Goal: Transaction & Acquisition: Purchase product/service

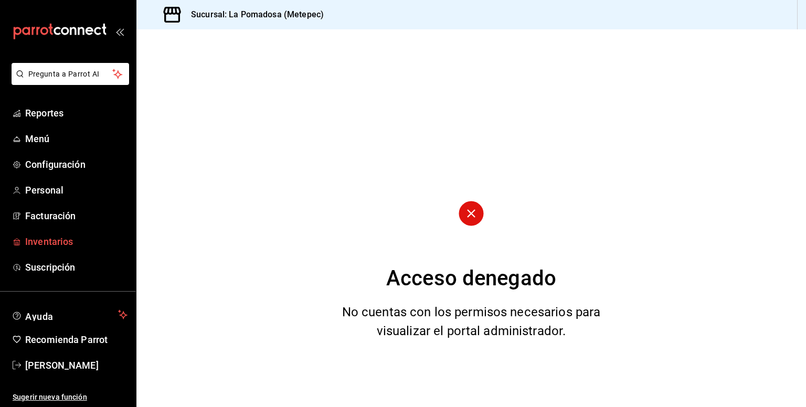
click at [61, 247] on span "Inventarios" at bounding box center [76, 241] width 102 height 14
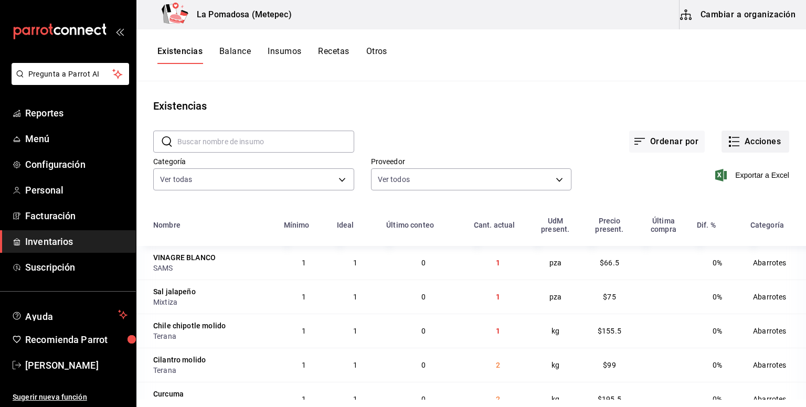
click at [764, 145] on button "Acciones" at bounding box center [755, 142] width 68 height 22
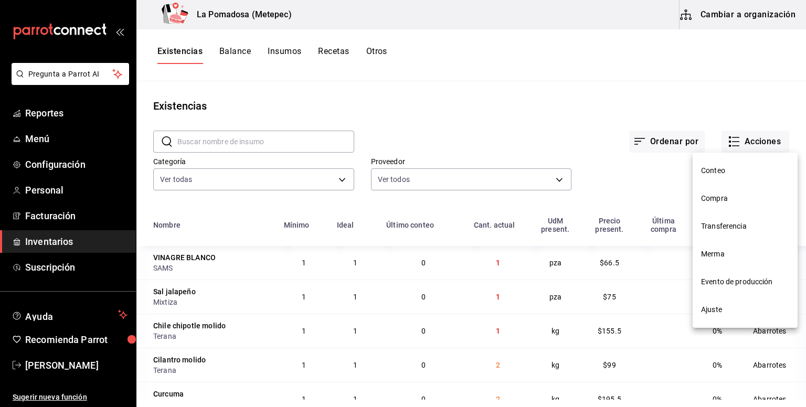
click at [726, 197] on span "Compra" at bounding box center [745, 198] width 88 height 11
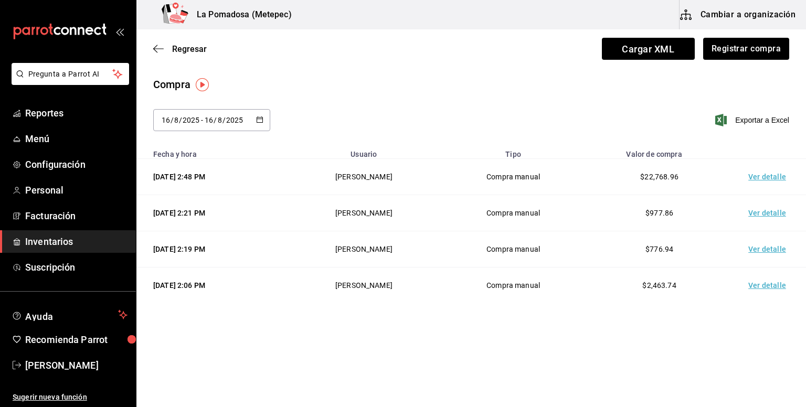
click at [775, 252] on td "Ver detalle" at bounding box center [768, 249] width 73 height 36
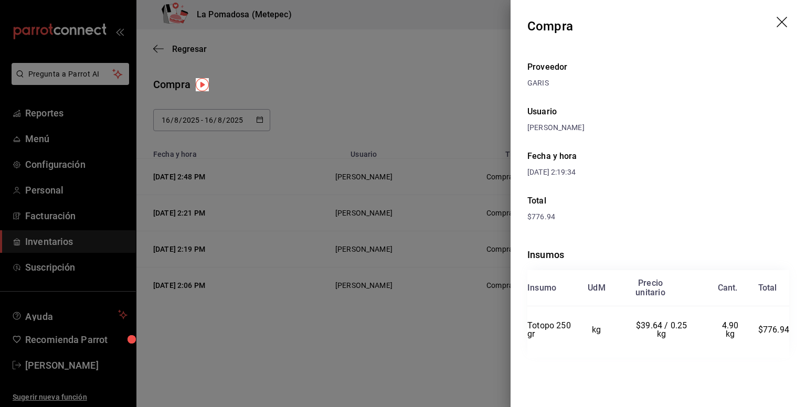
click at [785, 17] on icon "drag" at bounding box center [782, 23] width 13 height 13
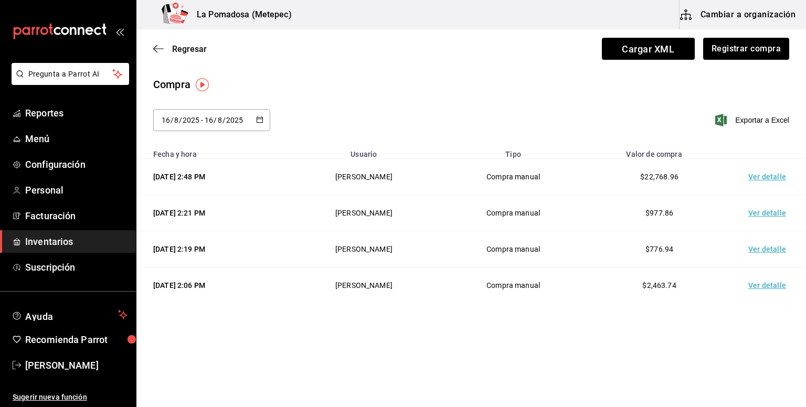
click at [776, 211] on td "Ver detalle" at bounding box center [768, 213] width 73 height 36
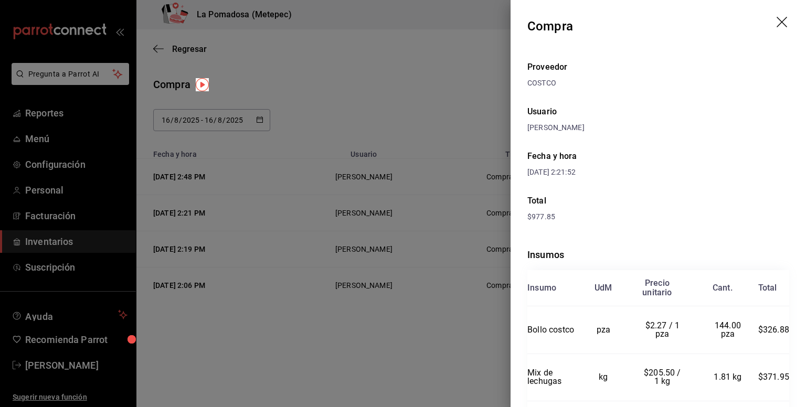
click at [776, 22] on icon "drag" at bounding box center [782, 23] width 13 height 13
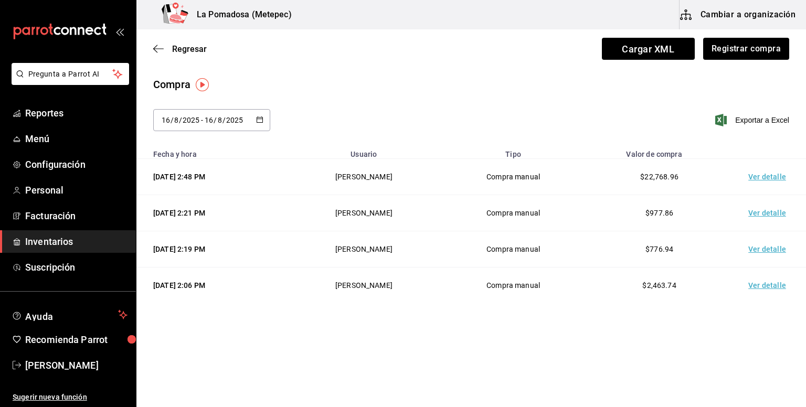
click at [251, 120] on div "[DATE] [DATE] - [DATE] [DATE]" at bounding box center [211, 120] width 117 height 22
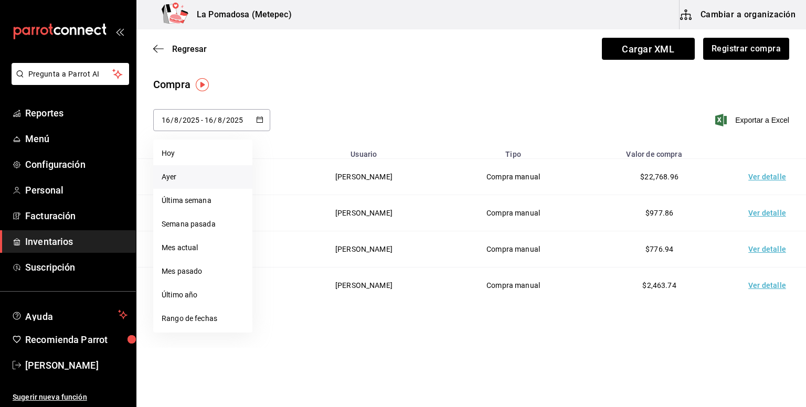
click at [210, 174] on li "Ayer" at bounding box center [202, 177] width 99 height 24
type input "[DATE]"
type input "15"
type input "[DATE]"
type input "15"
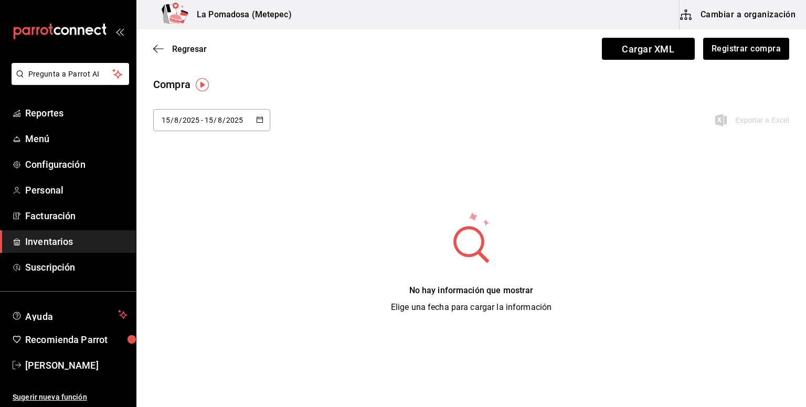
click at [258, 114] on div "[DATE] [DATE] - [DATE] [DATE]" at bounding box center [211, 120] width 117 height 22
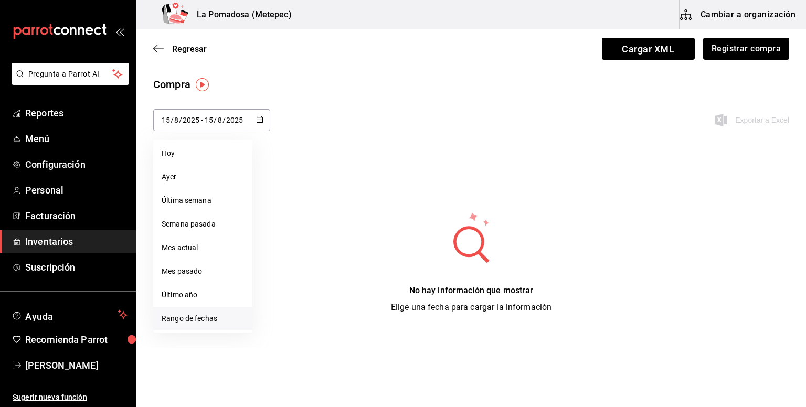
click at [209, 318] on li "Rango de fechas" at bounding box center [202, 319] width 99 height 24
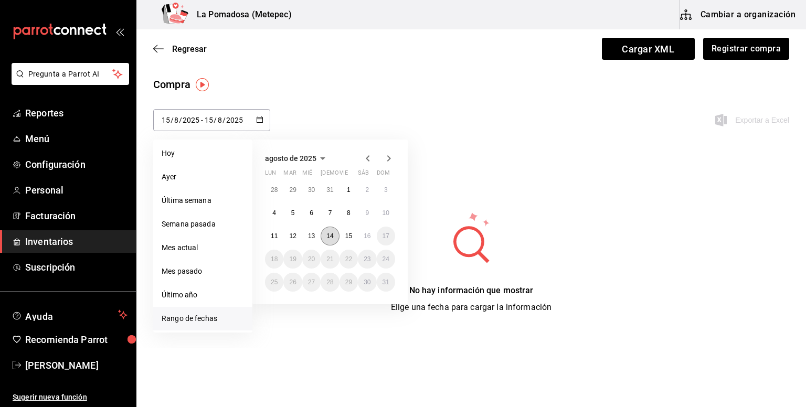
click at [329, 232] on abbr "14" at bounding box center [329, 235] width 7 height 7
type input "[DATE]"
type input "14"
type input "[DATE]"
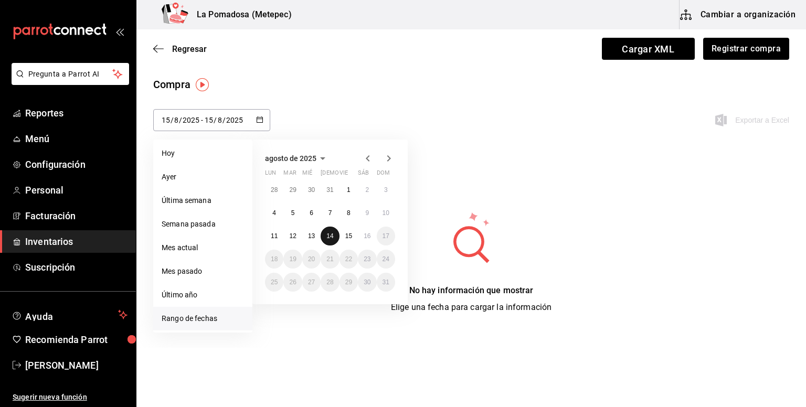
type input "14"
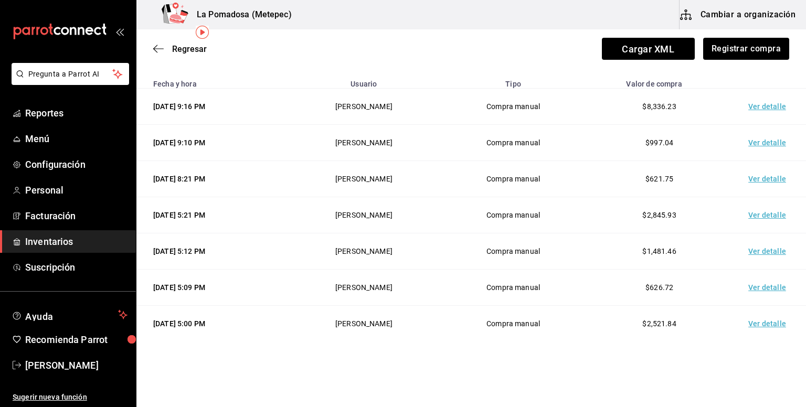
scroll to position [76, 0]
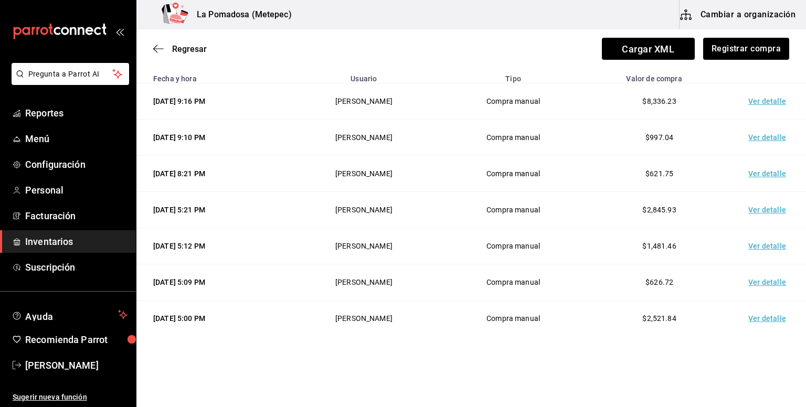
click at [764, 137] on td "Ver detalle" at bounding box center [768, 138] width 73 height 36
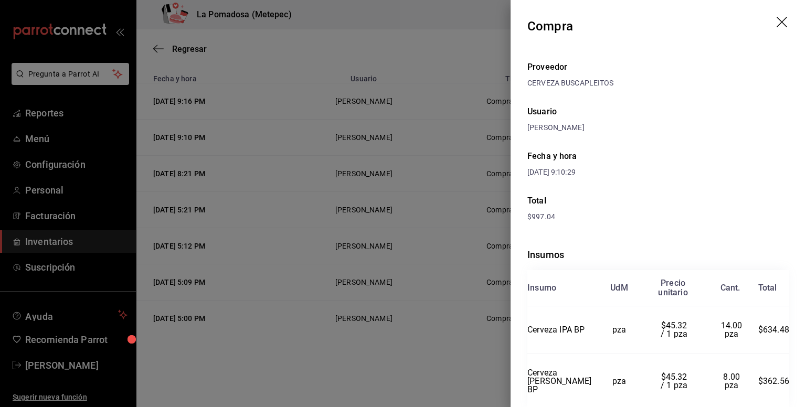
scroll to position [0, 0]
click at [776, 21] on icon "drag" at bounding box center [782, 23] width 13 height 13
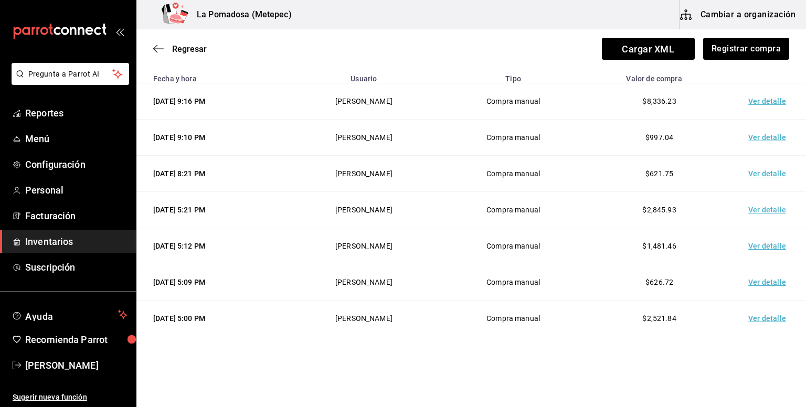
click at [760, 173] on td "Ver detalle" at bounding box center [768, 174] width 73 height 36
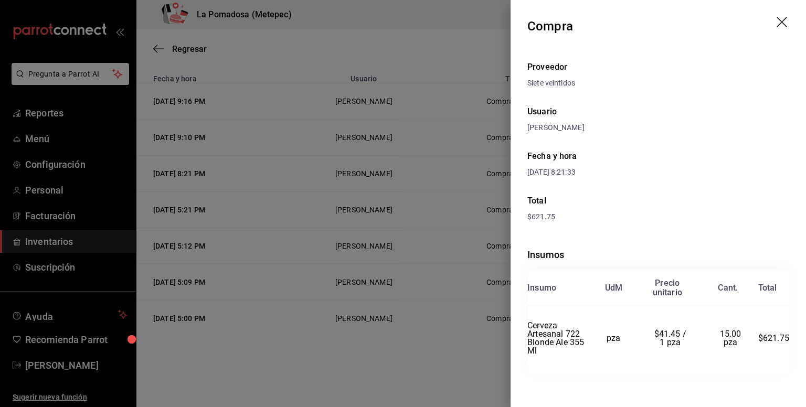
click at [776, 22] on icon "drag" at bounding box center [782, 23] width 13 height 13
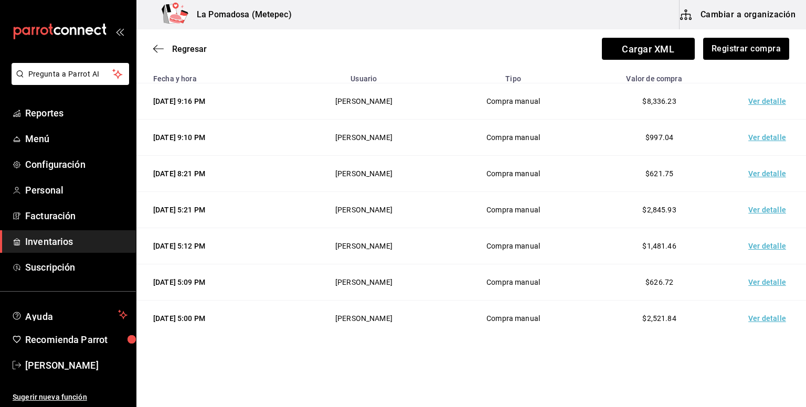
click at [753, 210] on td "Ver detalle" at bounding box center [768, 210] width 73 height 36
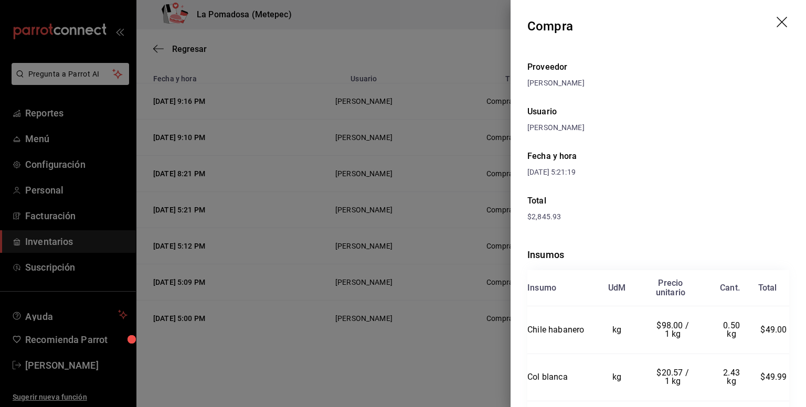
click at [778, 19] on icon "drag" at bounding box center [782, 23] width 13 height 13
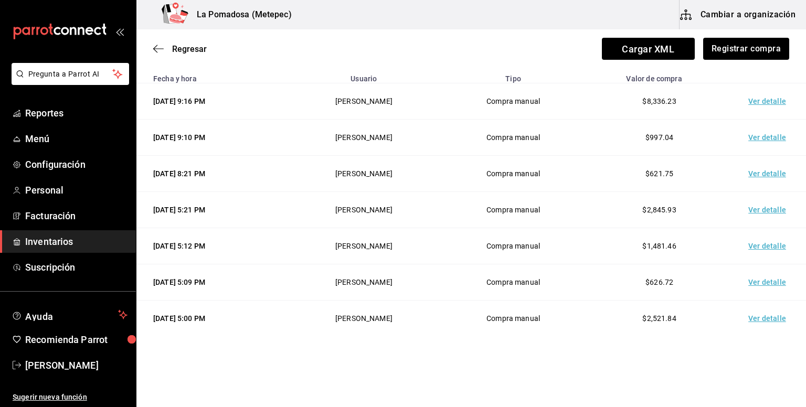
click at [751, 243] on td "Ver detalle" at bounding box center [768, 246] width 73 height 36
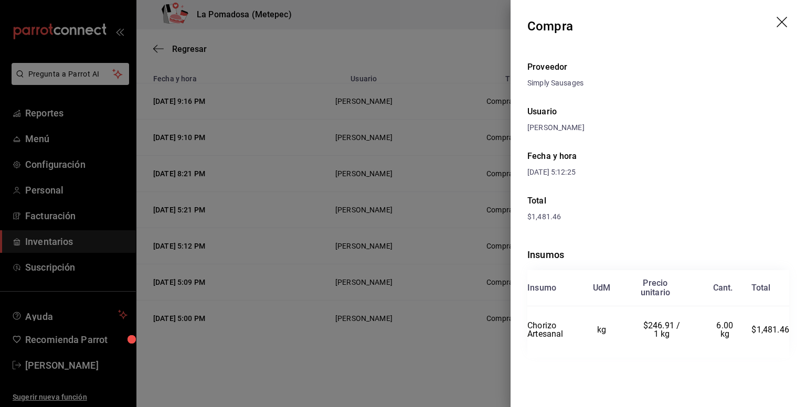
click at [781, 19] on icon "drag" at bounding box center [782, 23] width 13 height 13
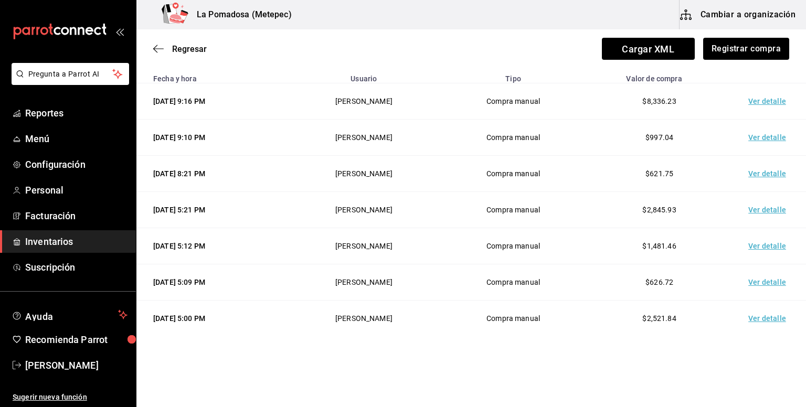
click at [767, 288] on td "Ver detalle" at bounding box center [768, 282] width 73 height 36
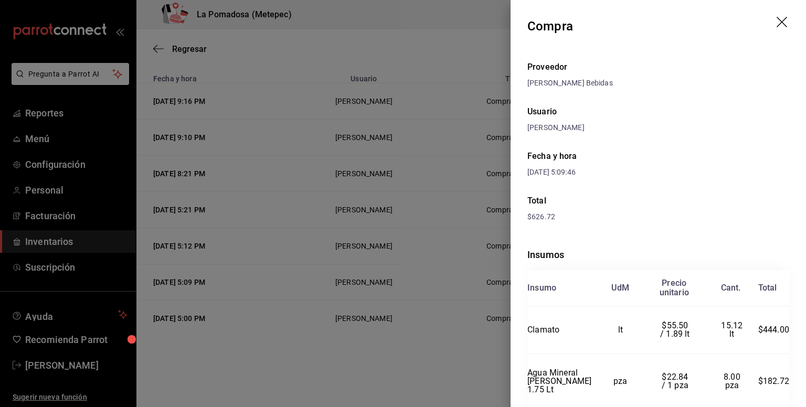
click at [776, 26] on icon "drag" at bounding box center [782, 23] width 13 height 13
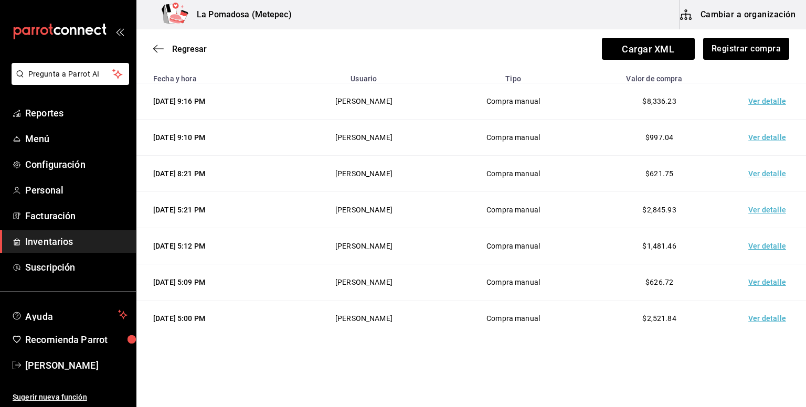
scroll to position [80, 0]
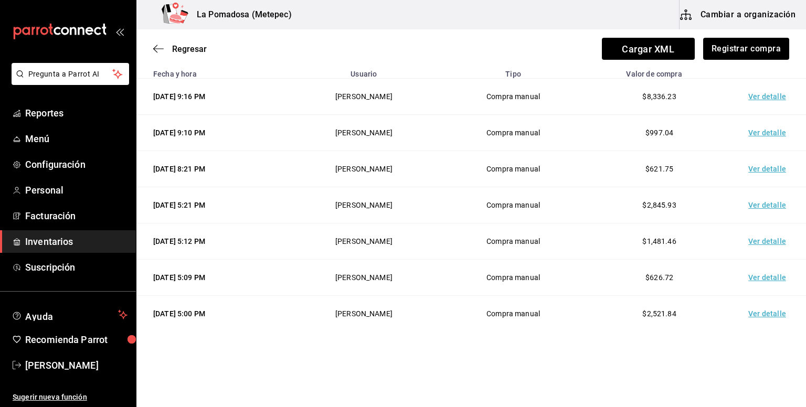
click at [766, 312] on td "Ver detalle" at bounding box center [768, 314] width 73 height 36
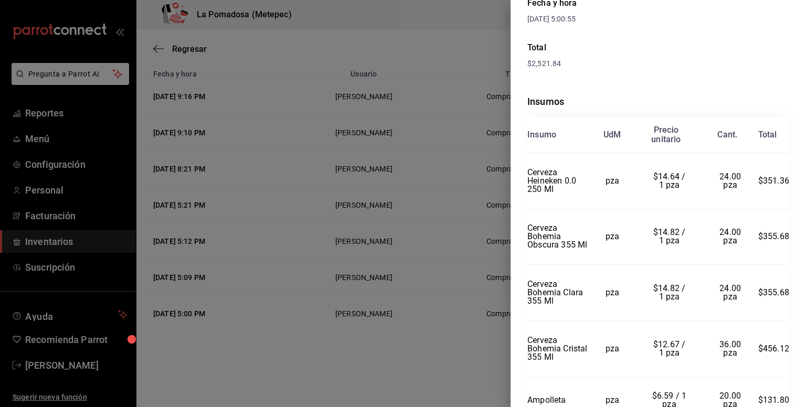
scroll to position [0, 0]
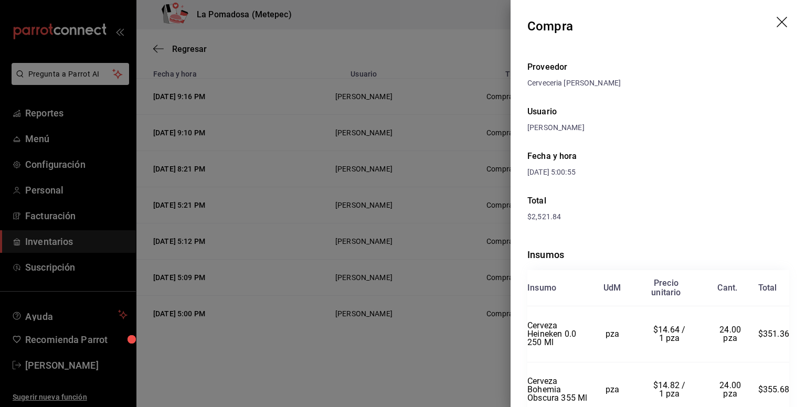
click at [776, 22] on icon "drag" at bounding box center [782, 23] width 13 height 13
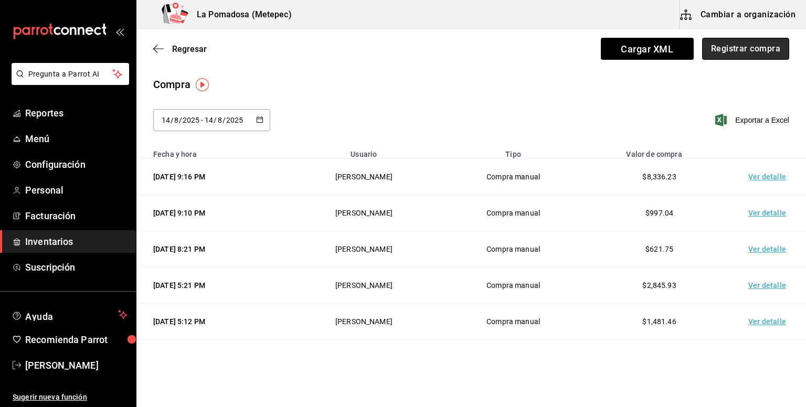
click at [731, 48] on button "Registrar compra" at bounding box center [745, 49] width 87 height 22
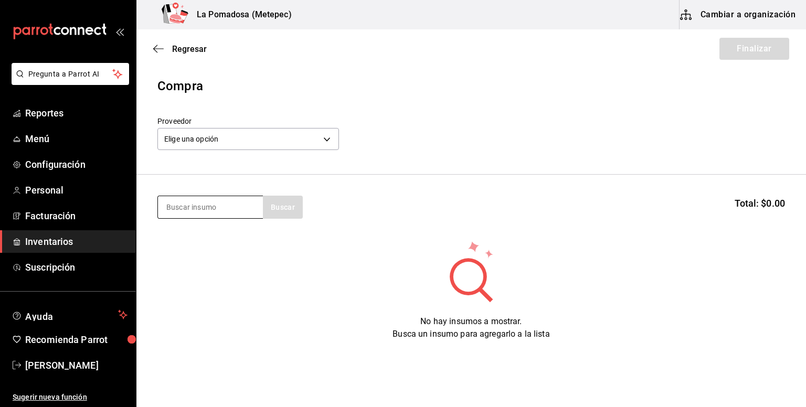
click at [206, 212] on input at bounding box center [210, 207] width 105 height 22
type input "[PERSON_NAME]"
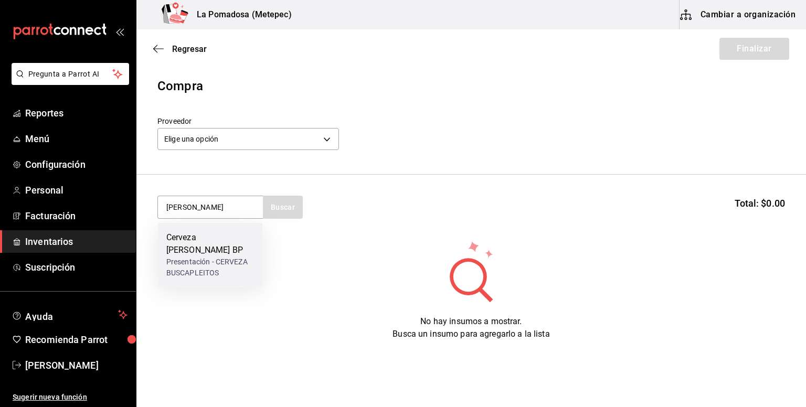
click at [207, 257] on div "Presentación - CERVEZA BUSCAPLEITOS" at bounding box center [210, 268] width 88 height 22
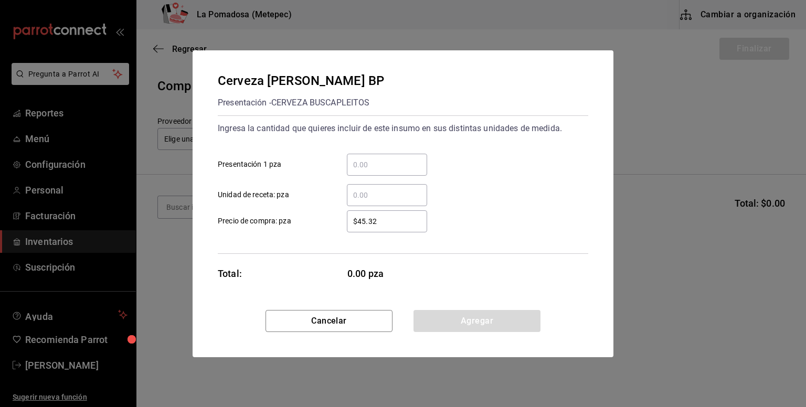
click at [396, 151] on div "​ Presentación 1 pza" at bounding box center [398, 160] width 379 height 30
click at [382, 164] on input "​ Presentación 1 pza" at bounding box center [387, 164] width 80 height 13
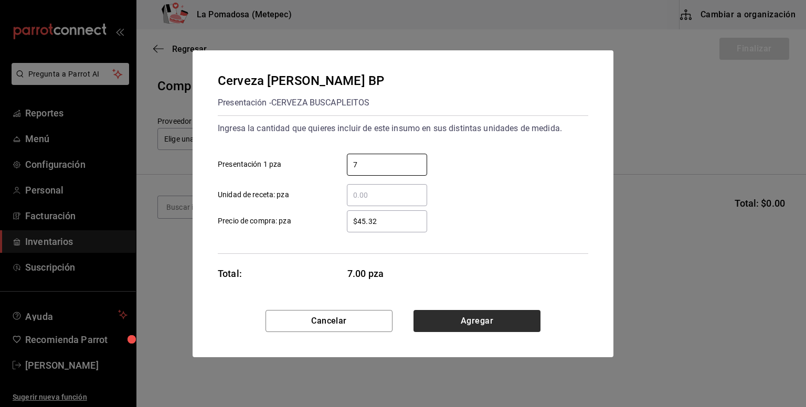
type input "7"
click at [493, 325] on button "Agregar" at bounding box center [476, 321] width 127 height 22
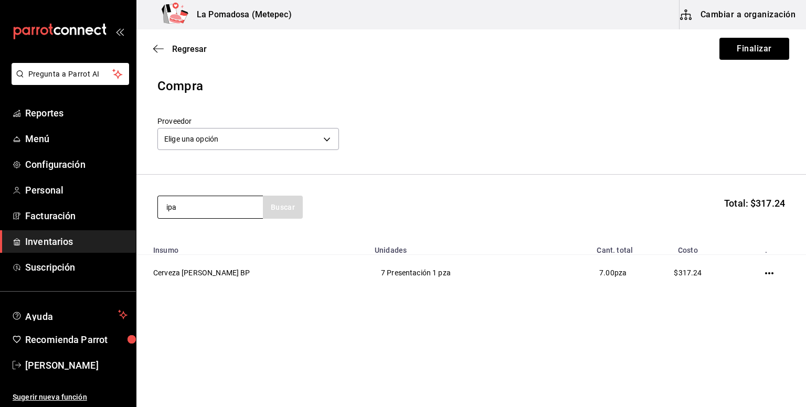
type input "ipa"
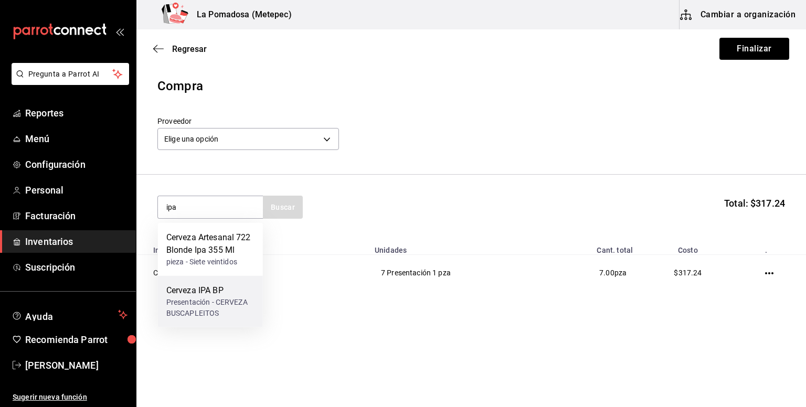
click at [228, 298] on div "Presentación - CERVEZA BUSCAPLEITOS" at bounding box center [210, 308] width 88 height 22
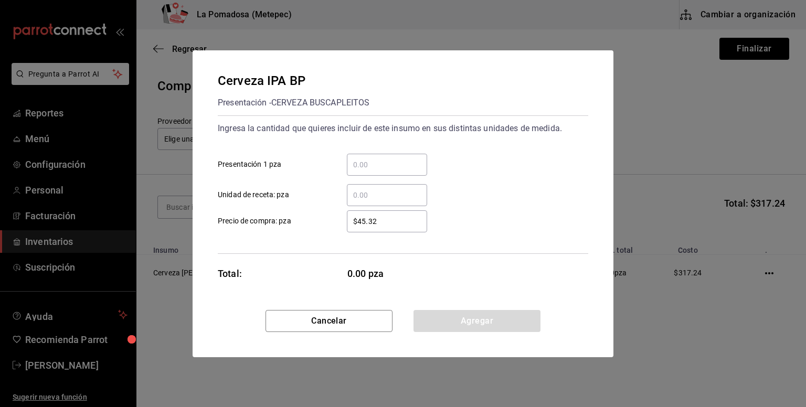
click at [376, 161] on input "​ Presentación 1 pza" at bounding box center [387, 164] width 80 height 13
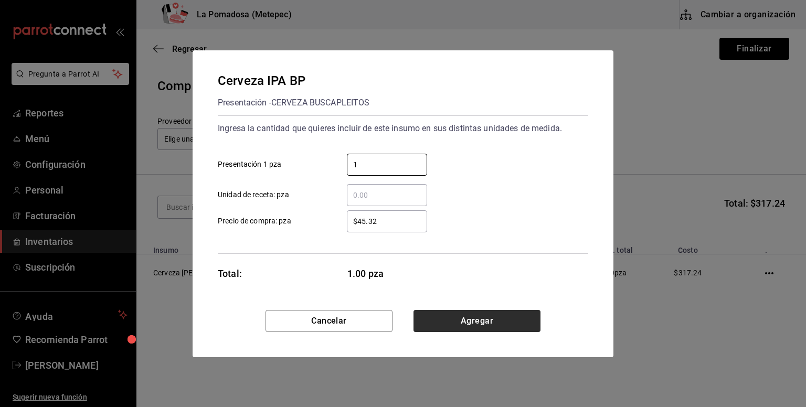
type input "1"
click at [504, 316] on button "Agregar" at bounding box center [476, 321] width 127 height 22
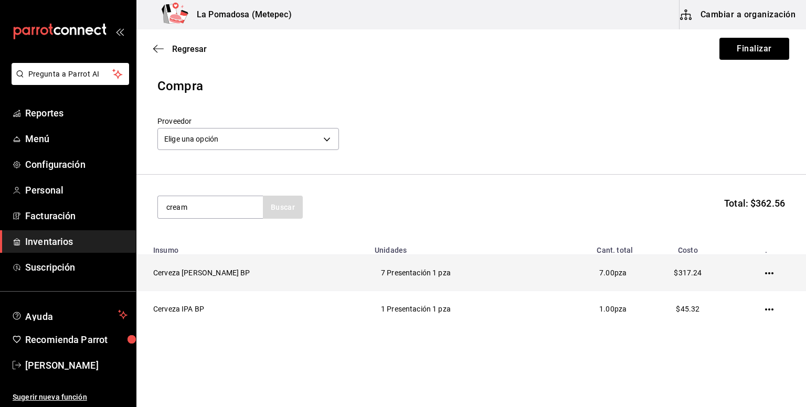
type input "cream"
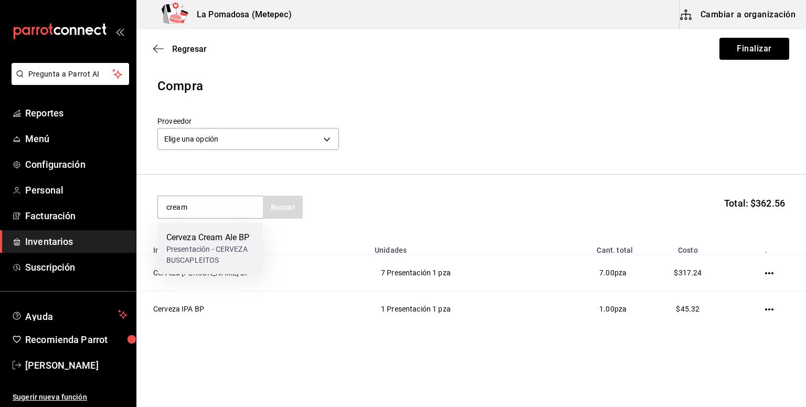
click at [227, 242] on div "Cerveza Cream Ale BP" at bounding box center [210, 237] width 88 height 13
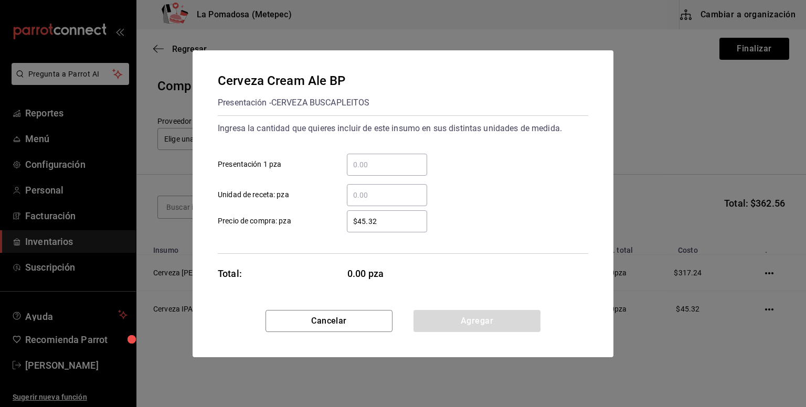
click at [367, 159] on input "​ Presentación 1 pza" at bounding box center [387, 164] width 80 height 13
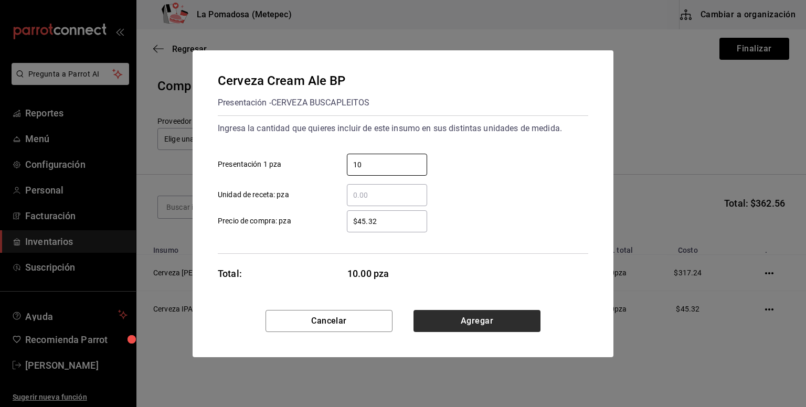
type input "10"
click at [490, 317] on button "Agregar" at bounding box center [476, 321] width 127 height 22
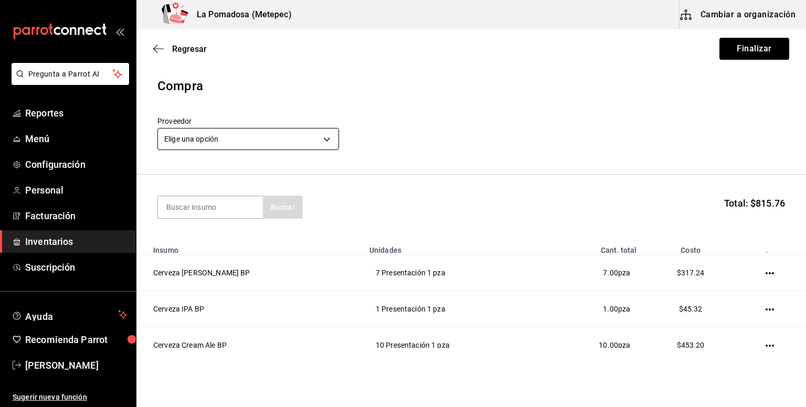
click at [287, 138] on body "Pregunta a Parrot AI Reportes Menú Configuración Personal Facturación Inventari…" at bounding box center [403, 174] width 806 height 348
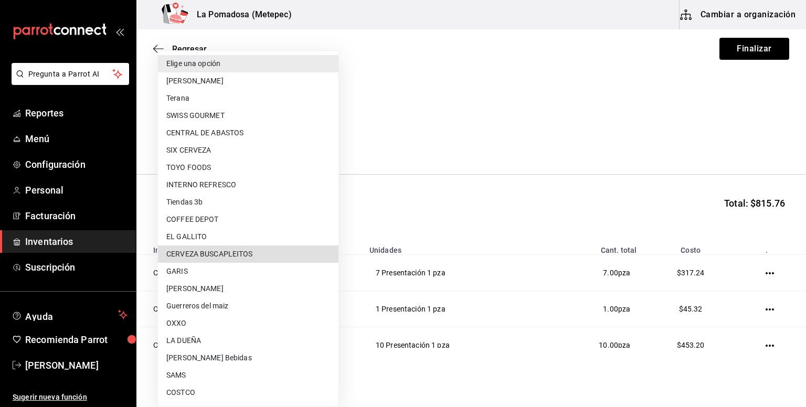
click at [271, 251] on li "CERVEZA BUSCAPLEITOS" at bounding box center [248, 253] width 180 height 17
type input "7c340936-2c18-4a97-a1c6-9f068a369926"
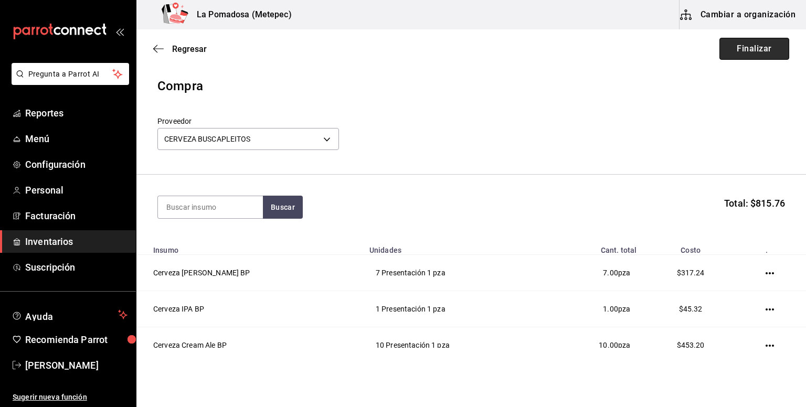
click at [748, 54] on button "Finalizar" at bounding box center [754, 49] width 70 height 22
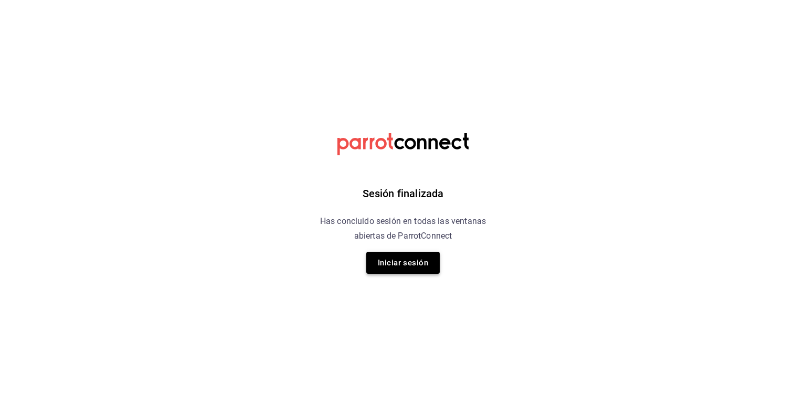
click at [425, 267] on button "Iniciar sesión" at bounding box center [402, 263] width 73 height 22
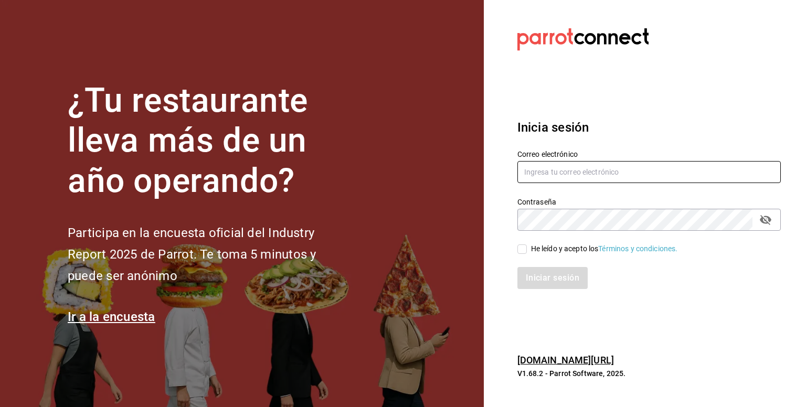
click at [535, 162] on input "text" at bounding box center [648, 172] width 263 height 22
type input "[EMAIL_ADDRESS][DOMAIN_NAME]"
click at [523, 248] on input "He leído y acepto los Términos y condiciones." at bounding box center [521, 248] width 9 height 9
checkbox input "true"
click at [560, 272] on button "Iniciar sesión" at bounding box center [552, 278] width 71 height 22
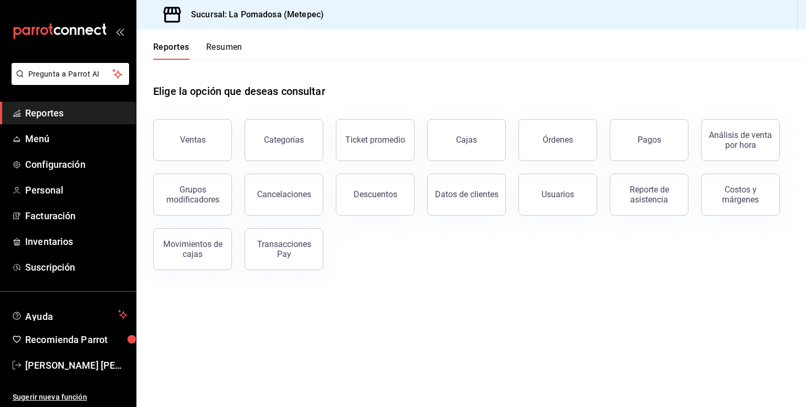
drag, startPoint x: 716, startPoint y: 7, endPoint x: 718, endPoint y: -3, distance: 9.6
click at [718, 0] on html "Pregunta a Parrot AI Reportes Menú Configuración Personal Facturación Inventari…" at bounding box center [403, 203] width 806 height 407
click at [80, 238] on span "Inventarios" at bounding box center [76, 241] width 102 height 14
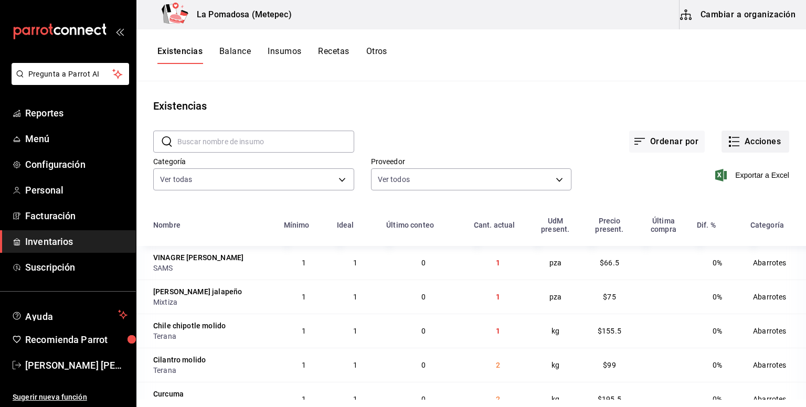
click at [733, 143] on button "Acciones" at bounding box center [755, 142] width 68 height 22
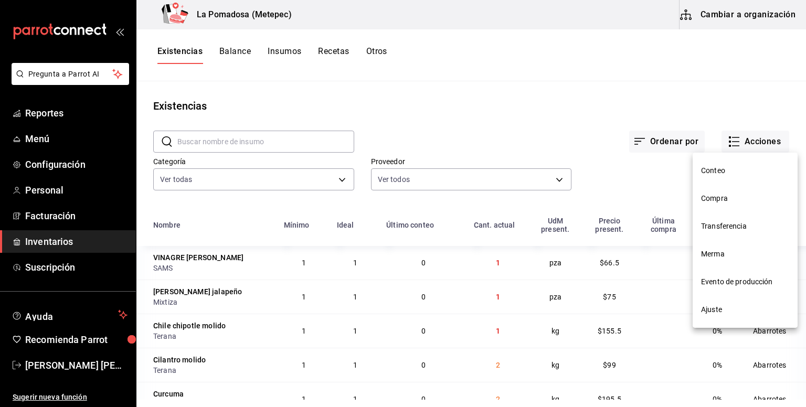
click at [726, 204] on li "Compra" at bounding box center [744, 199] width 105 height 28
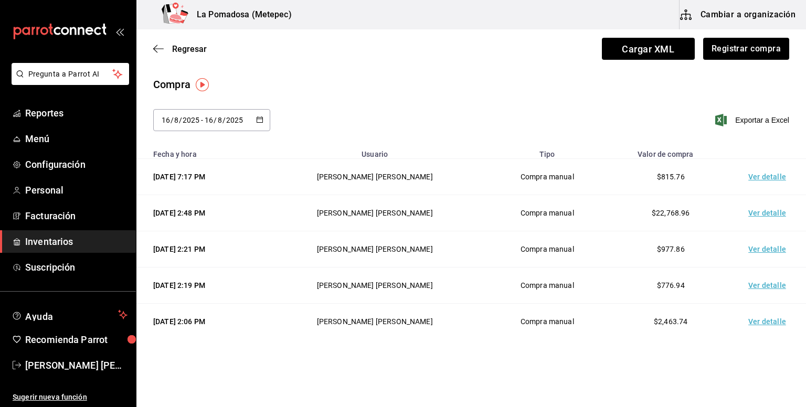
click at [747, 178] on td "Ver detalle" at bounding box center [768, 177] width 73 height 36
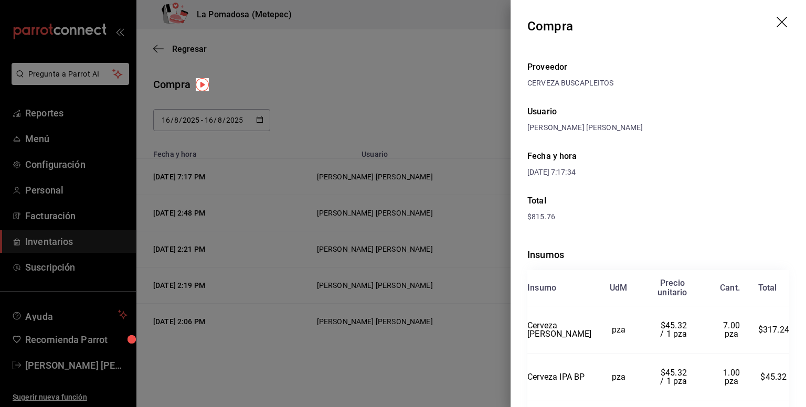
click at [776, 21] on icon "drag" at bounding box center [782, 23] width 13 height 13
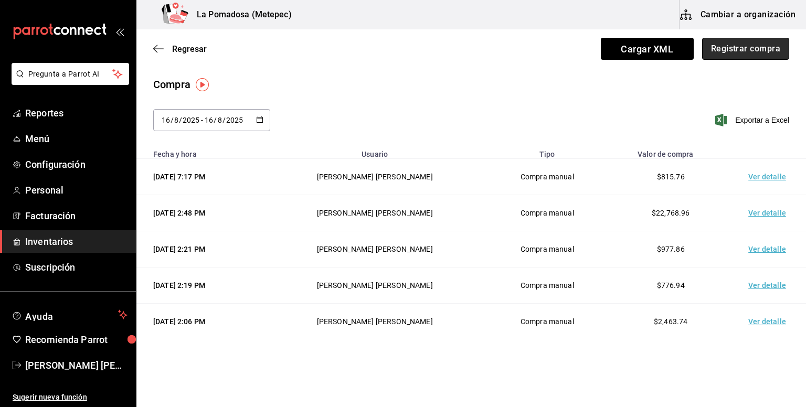
click at [730, 47] on button "Registrar compra" at bounding box center [745, 49] width 87 height 22
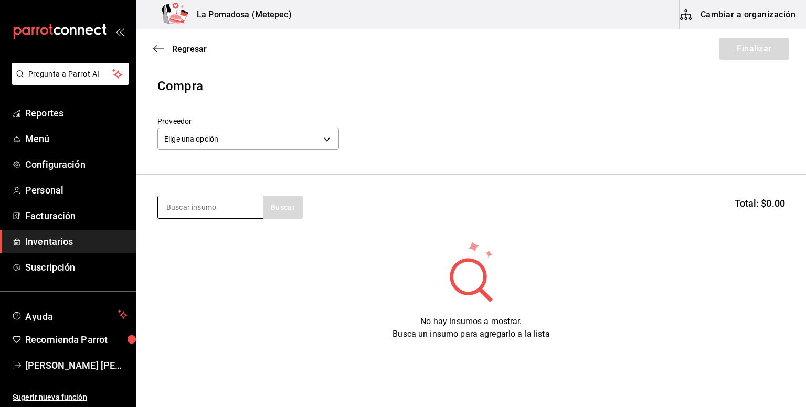
click at [199, 213] on input at bounding box center [210, 207] width 105 height 22
type input "chees"
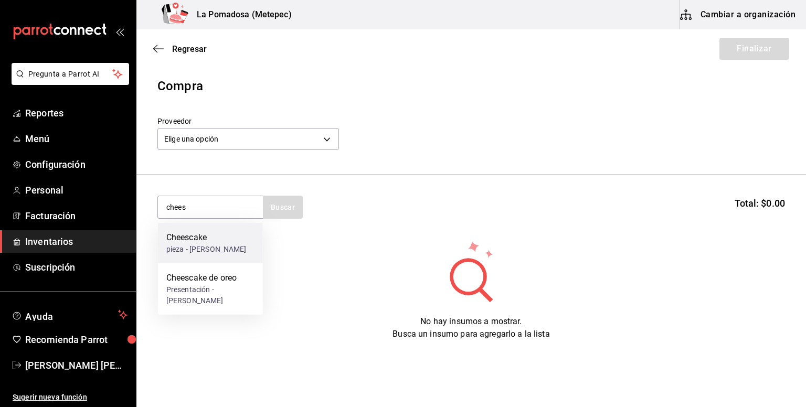
click at [217, 253] on div "pieza - Fernanda Guerrero" at bounding box center [206, 249] width 80 height 11
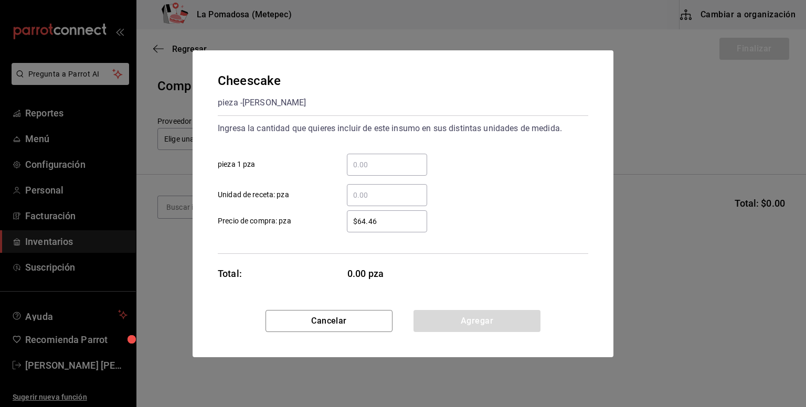
click at [392, 164] on input "​ pieza 1 pza" at bounding box center [387, 164] width 80 height 13
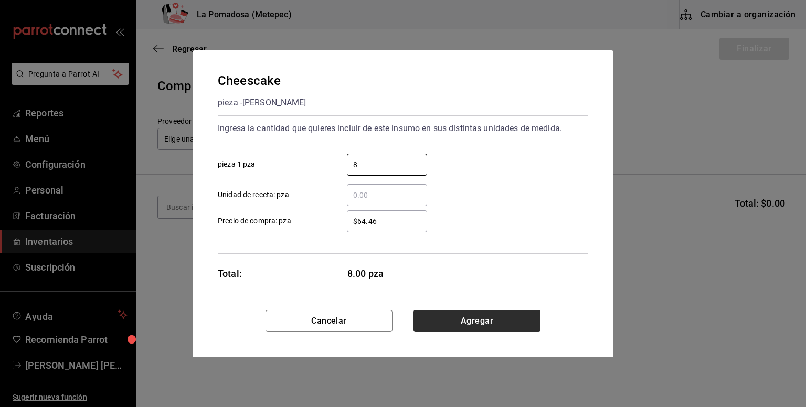
type input "8"
click at [480, 320] on button "Agregar" at bounding box center [476, 321] width 127 height 22
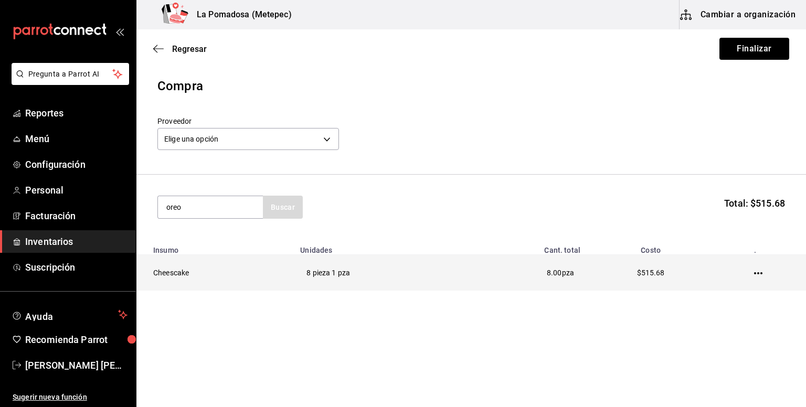
type input "oreo"
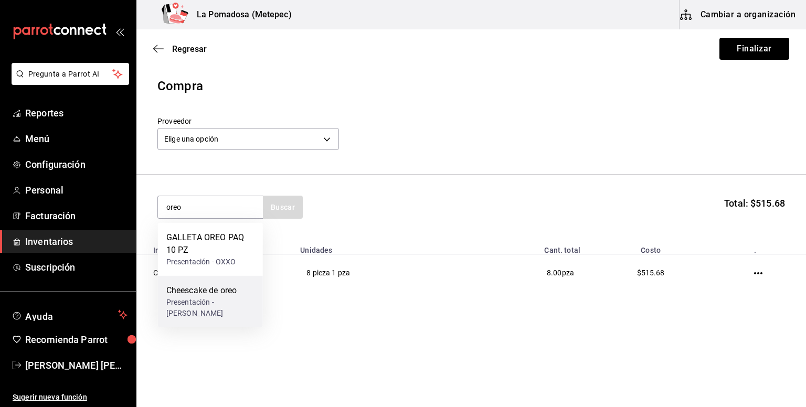
click at [222, 297] on div "Presentación - Fernanda Guerrero" at bounding box center [210, 308] width 88 height 22
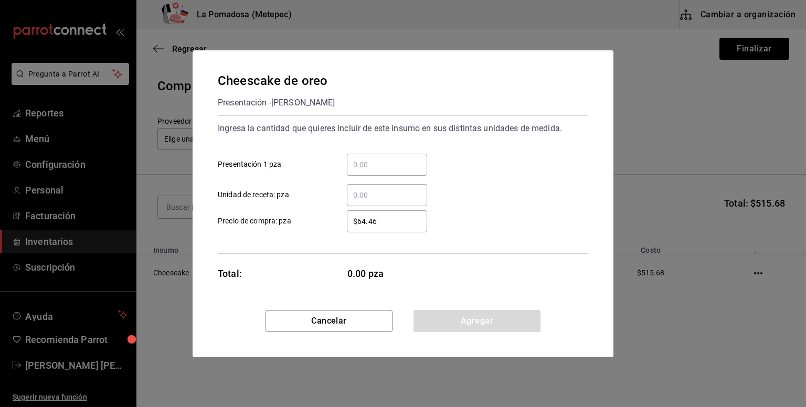
click at [373, 170] on input "​ Presentación 1 pza" at bounding box center [387, 164] width 80 height 13
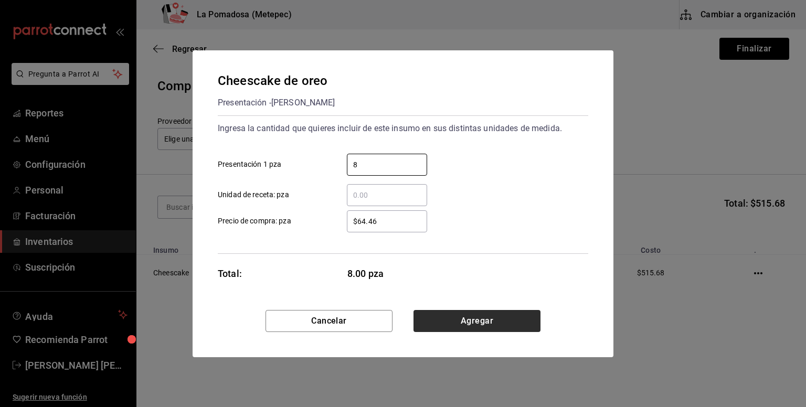
type input "8"
click at [509, 315] on button "Agregar" at bounding box center [476, 321] width 127 height 22
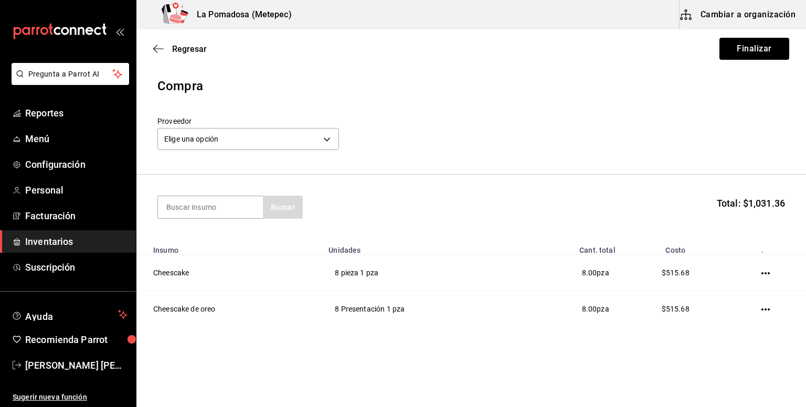
click at [225, 151] on div "Elige una opción default" at bounding box center [247, 138] width 181 height 28
click at [231, 140] on body "Pregunta a Parrot AI Reportes Menú Configuración Personal Facturación Inventari…" at bounding box center [403, 174] width 806 height 348
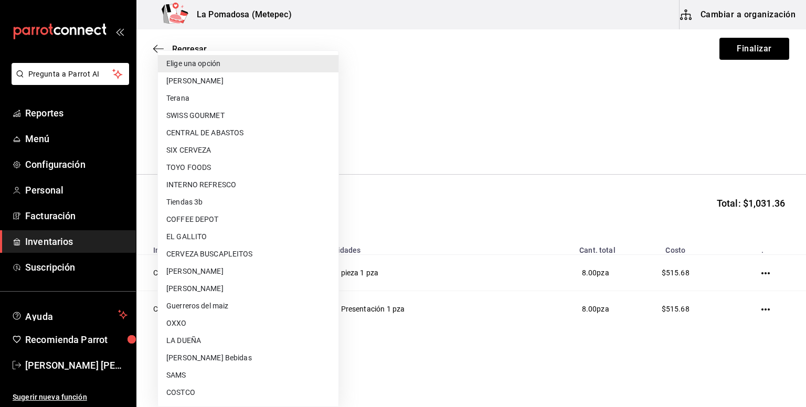
click at [235, 82] on li "[PERSON_NAME]" at bounding box center [248, 80] width 180 height 17
type input "feb0a775-be40-43d1-8a93-bded463505b4"
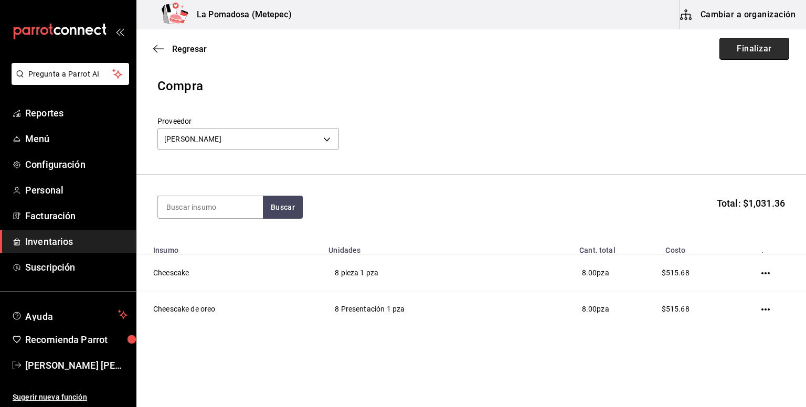
click at [739, 47] on button "Finalizar" at bounding box center [754, 49] width 70 height 22
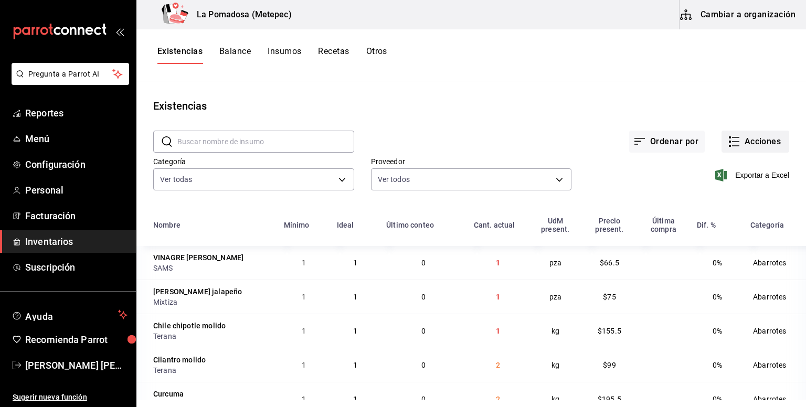
click at [741, 137] on button "Acciones" at bounding box center [755, 142] width 68 height 22
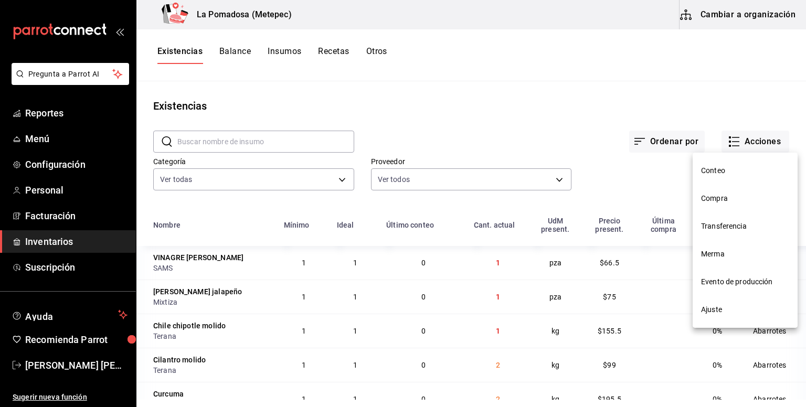
click at [717, 199] on span "Compra" at bounding box center [745, 198] width 88 height 11
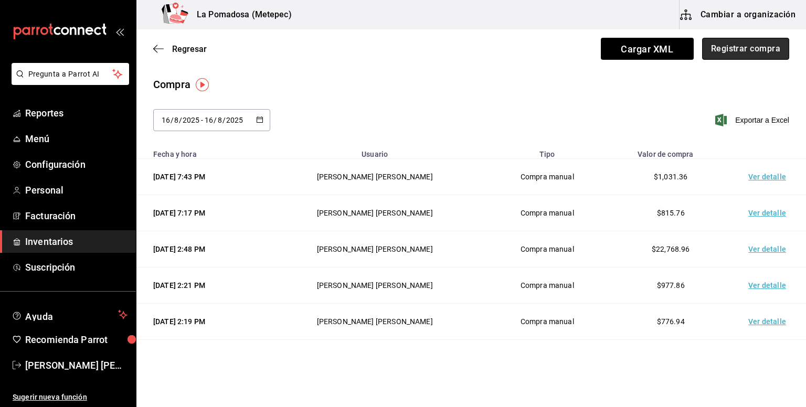
click at [726, 49] on button "Registrar compra" at bounding box center [745, 49] width 87 height 22
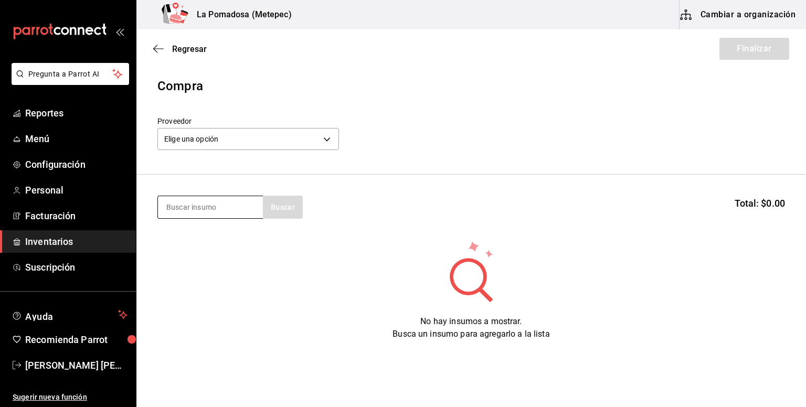
click at [192, 211] on input at bounding box center [210, 207] width 105 height 22
type input "evapora"
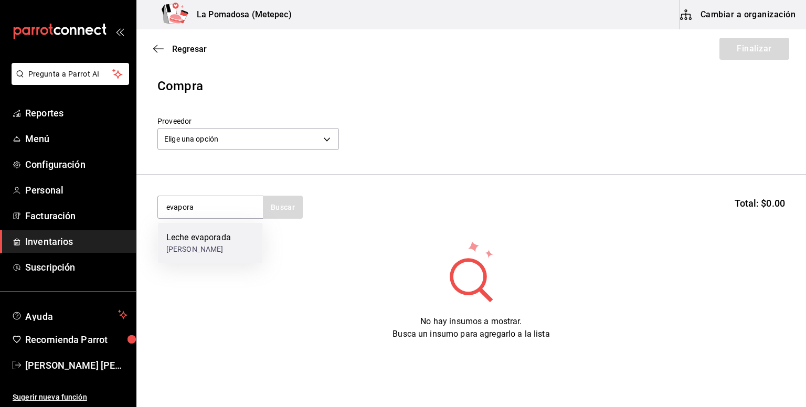
click at [183, 257] on div "Leche evaporada litro - SAMS" at bounding box center [210, 243] width 105 height 40
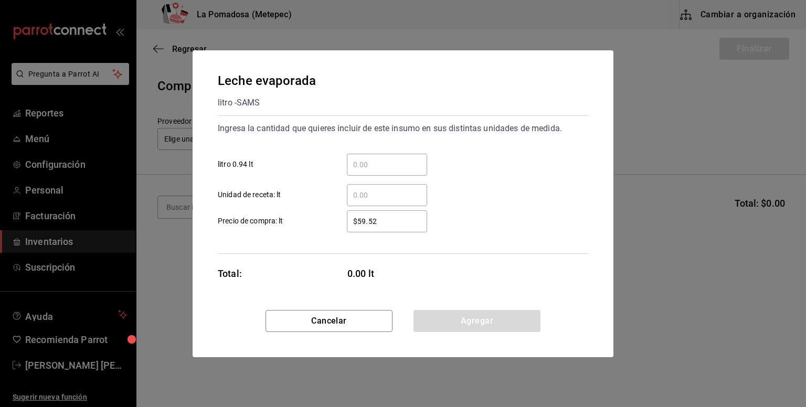
click at [373, 167] on input "​ litro 0.94 lt" at bounding box center [387, 164] width 80 height 13
type input "4"
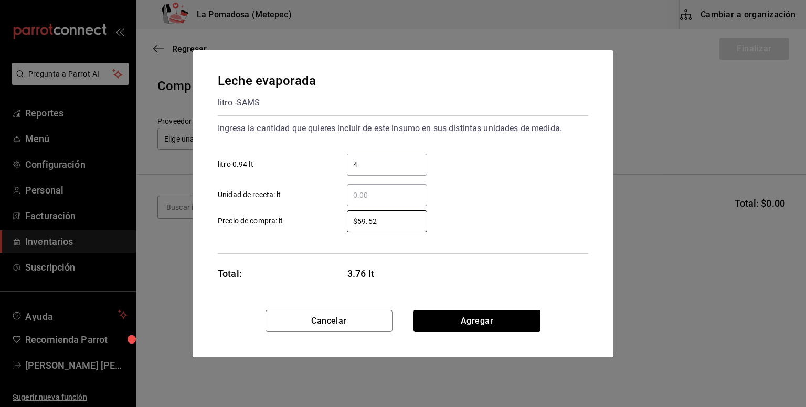
drag, startPoint x: 382, startPoint y: 223, endPoint x: 281, endPoint y: 226, distance: 101.3
click at [281, 226] on label "$59.52 ​ Precio de compra: lt" at bounding box center [322, 221] width 209 height 22
type input "$44.75"
click at [464, 325] on button "Agregar" at bounding box center [476, 321] width 127 height 22
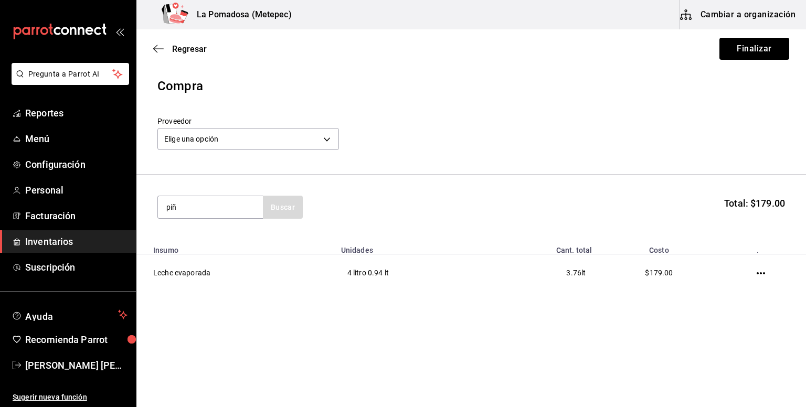
type input "piñ"
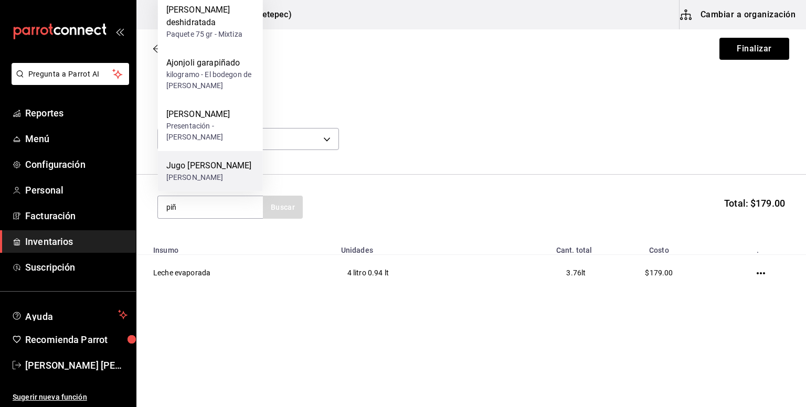
click at [212, 172] on div "litro - SAMS" at bounding box center [208, 177] width 85 height 11
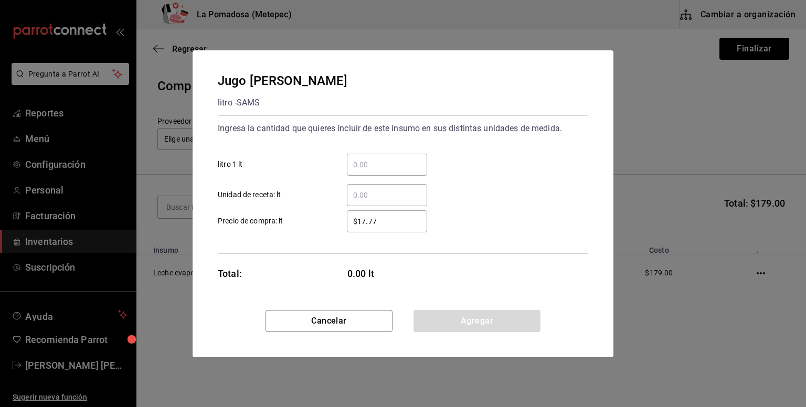
click at [406, 158] on input "​ litro 1 lt" at bounding box center [387, 164] width 80 height 13
type input "4"
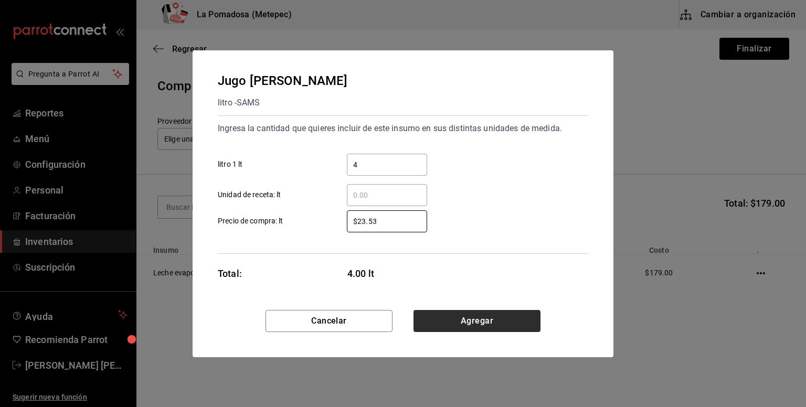
type input "$23.53"
click at [530, 315] on button "Agregar" at bounding box center [476, 321] width 127 height 22
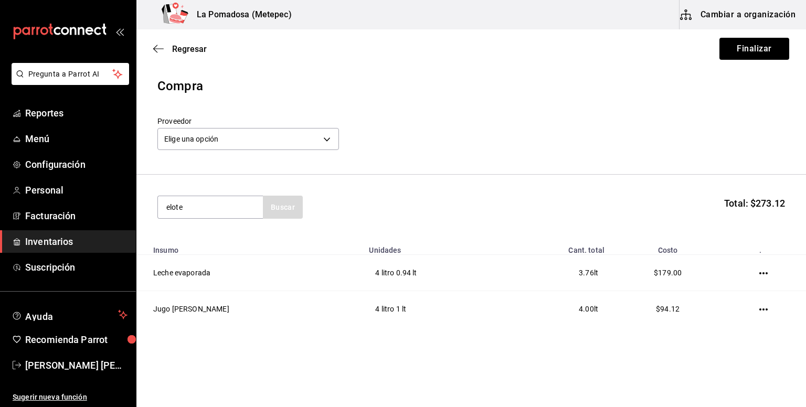
type input "elote"
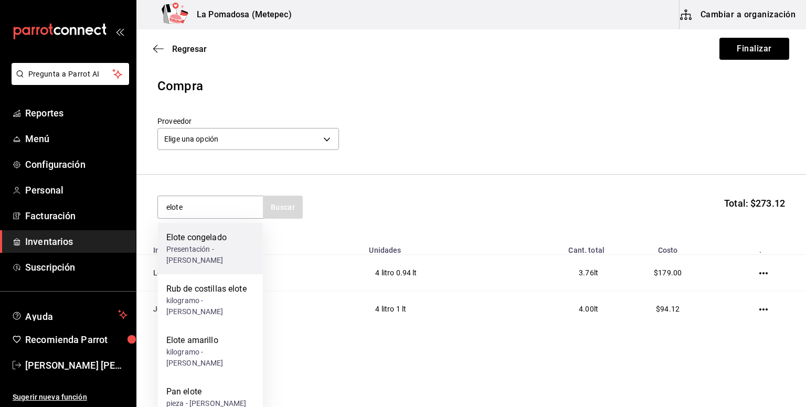
click at [215, 236] on div "Elote congelado" at bounding box center [210, 237] width 88 height 13
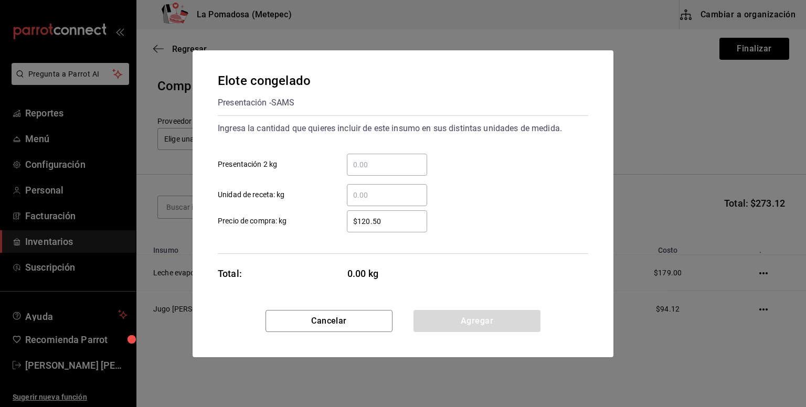
click at [396, 163] on input "​ Presentación 2 kg" at bounding box center [387, 164] width 80 height 13
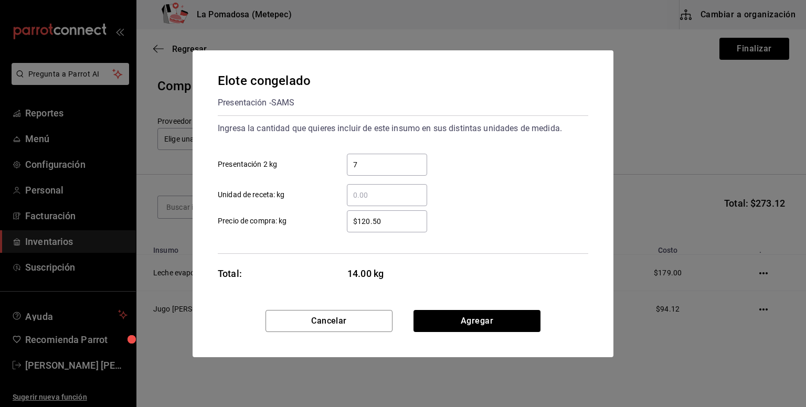
type input "7"
type input "$100.85"
click at [465, 317] on button "Agregar" at bounding box center [476, 321] width 127 height 22
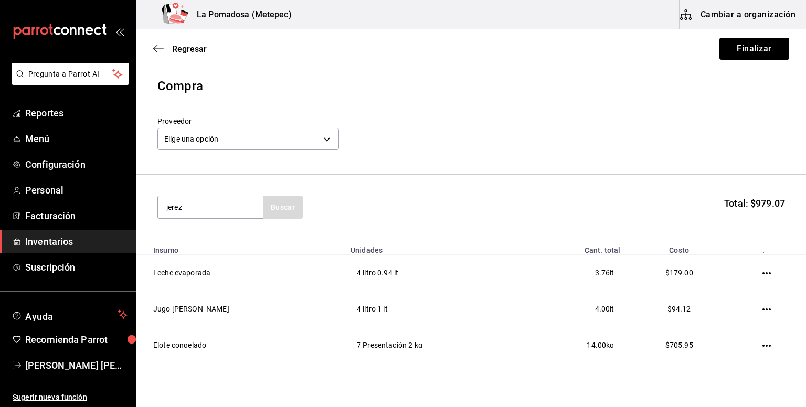
type input "jerez"
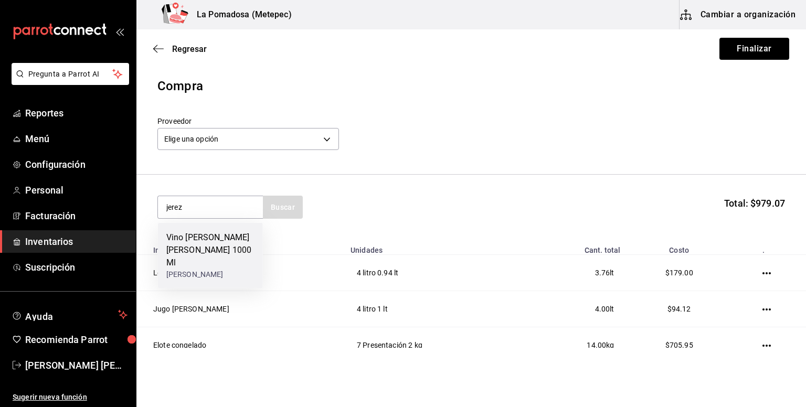
click at [199, 269] on div "litro - SAMS" at bounding box center [210, 274] width 88 height 11
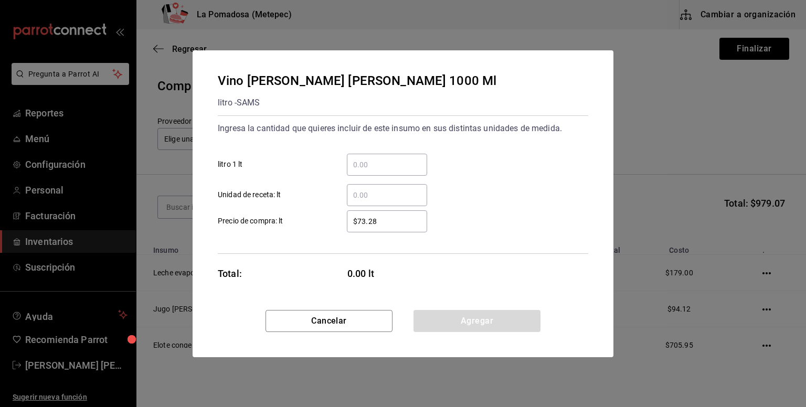
drag, startPoint x: 384, startPoint y: 148, endPoint x: 388, endPoint y: 158, distance: 11.0
click at [388, 156] on div "​ litro 1 lt" at bounding box center [398, 160] width 379 height 30
click at [389, 161] on input "​ litro 1 lt" at bounding box center [387, 164] width 80 height 13
type input "2"
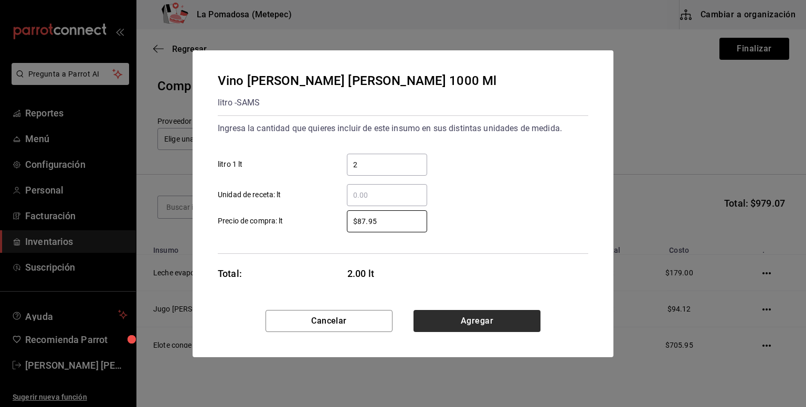
type input "$87.95"
click at [484, 324] on button "Agregar" at bounding box center [476, 321] width 127 height 22
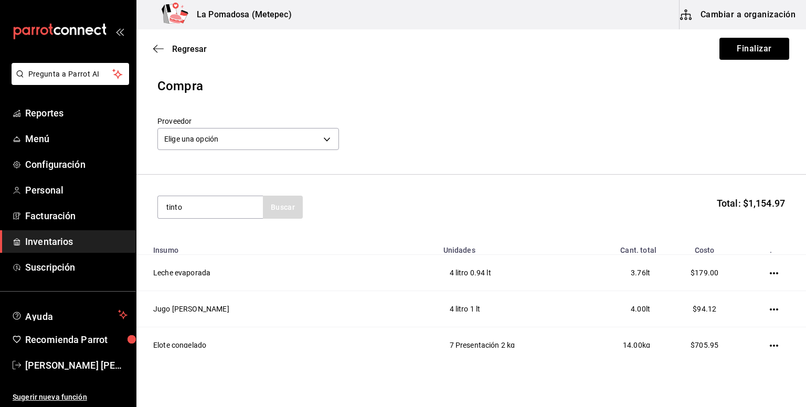
type input "tinto"
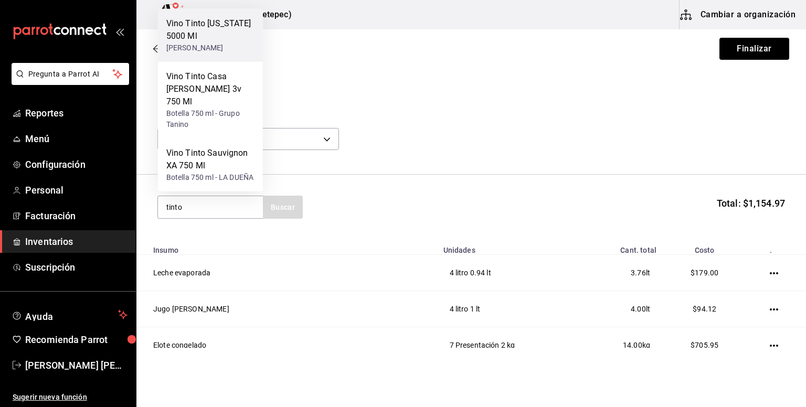
click at [209, 36] on div "Vino Tinto California 5000 Ml" at bounding box center [210, 29] width 88 height 25
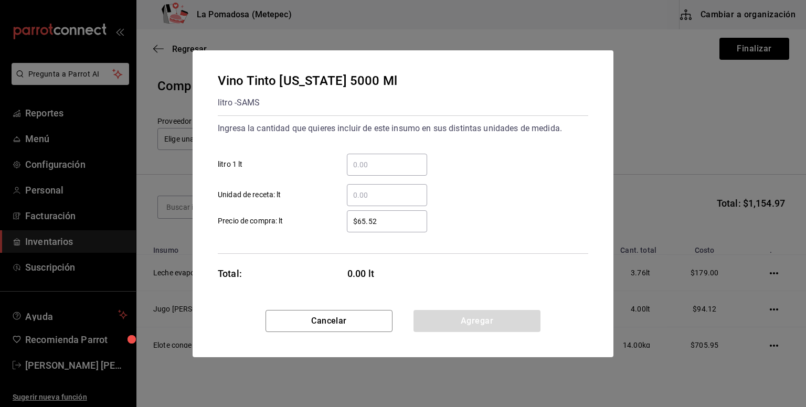
click at [403, 164] on input "​ litro 1 lt" at bounding box center [387, 164] width 80 height 13
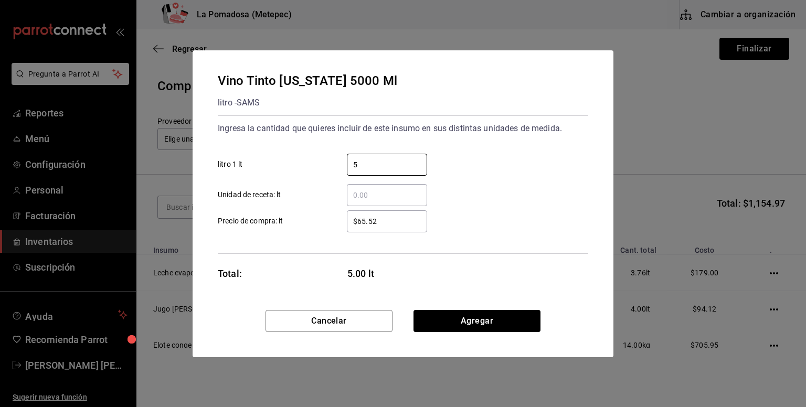
type input "5"
click at [361, 216] on input "$65.52" at bounding box center [387, 221] width 80 height 13
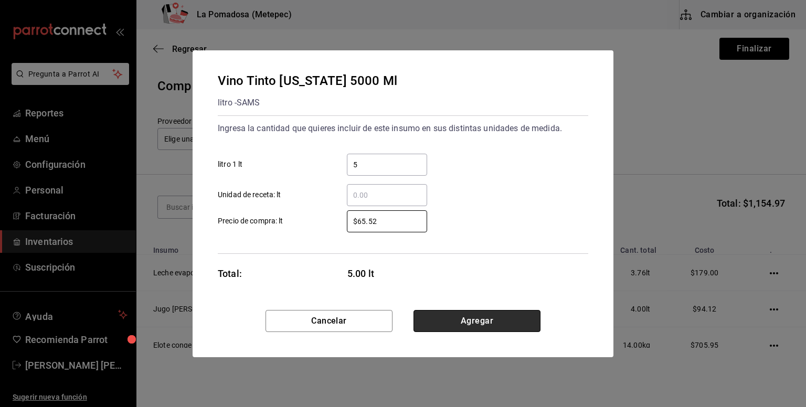
click at [482, 319] on button "Agregar" at bounding box center [476, 321] width 127 height 22
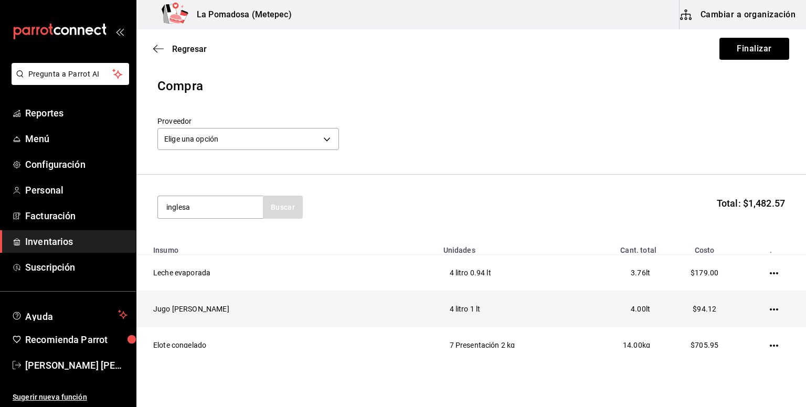
type input "inglesa"
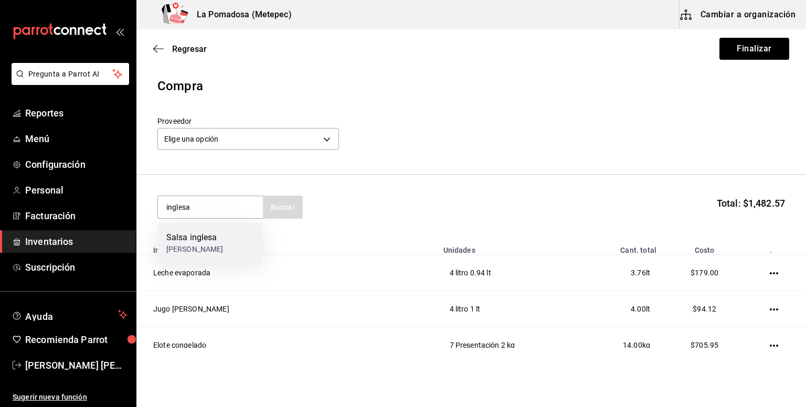
click at [225, 244] on div "Salsa inglesa litro - SAMS" at bounding box center [210, 243] width 105 height 40
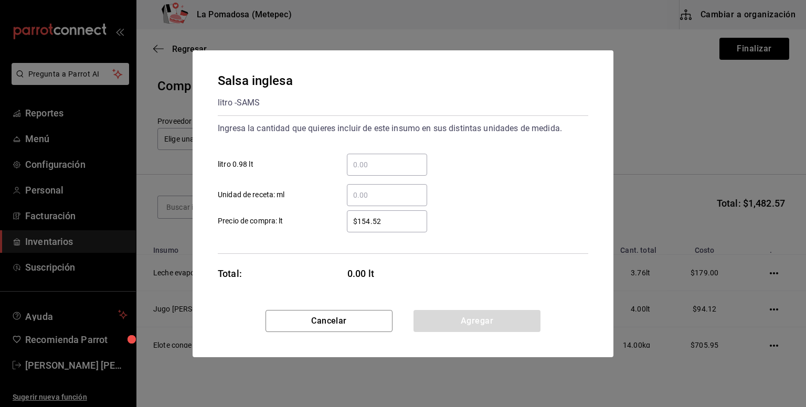
drag, startPoint x: 423, startPoint y: 164, endPoint x: 418, endPoint y: 168, distance: 6.7
click at [423, 164] on input "​ litro 0.98 lt" at bounding box center [387, 164] width 80 height 13
type input "1"
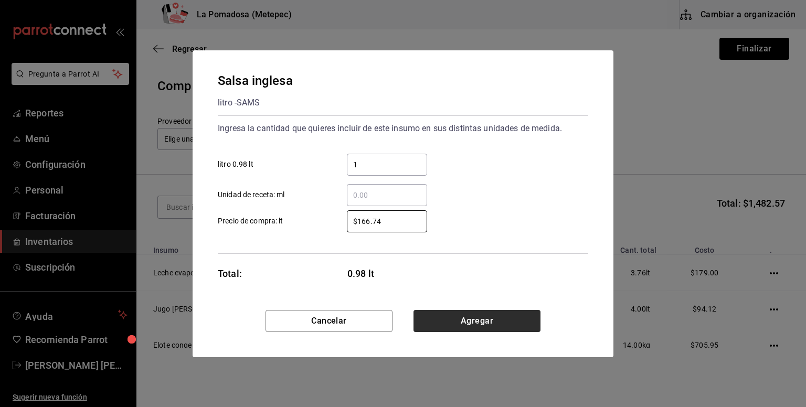
type input "$166.74"
click at [456, 323] on button "Agregar" at bounding box center [476, 321] width 127 height 22
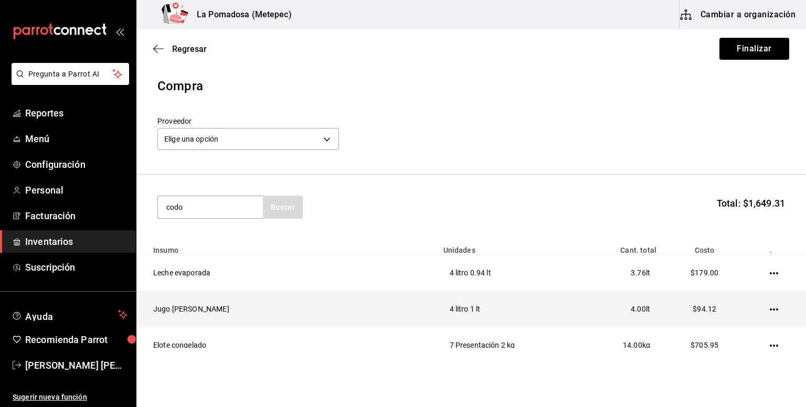
type input "codo"
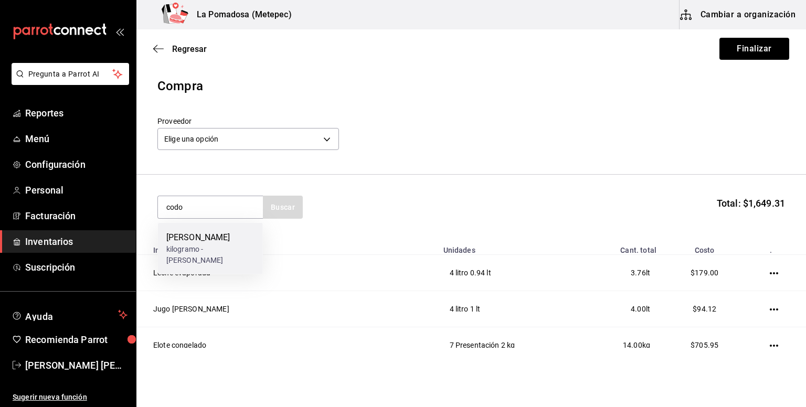
click at [220, 245] on div "kilogramo - SAMS" at bounding box center [210, 255] width 88 height 22
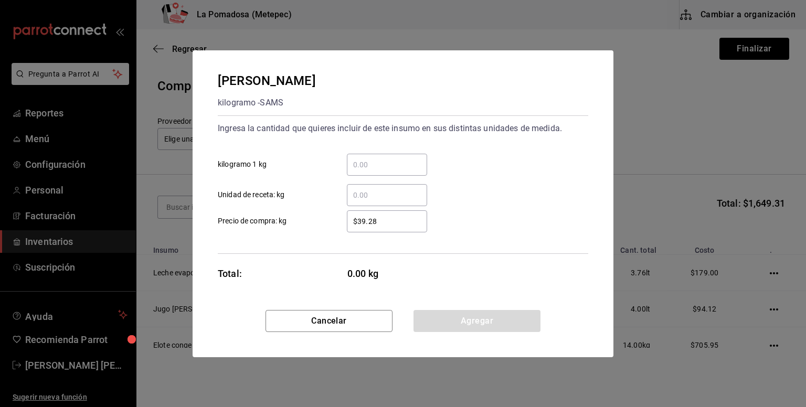
click at [413, 162] on input "​ kilogramo 1 kg" at bounding box center [387, 164] width 80 height 13
type input "2"
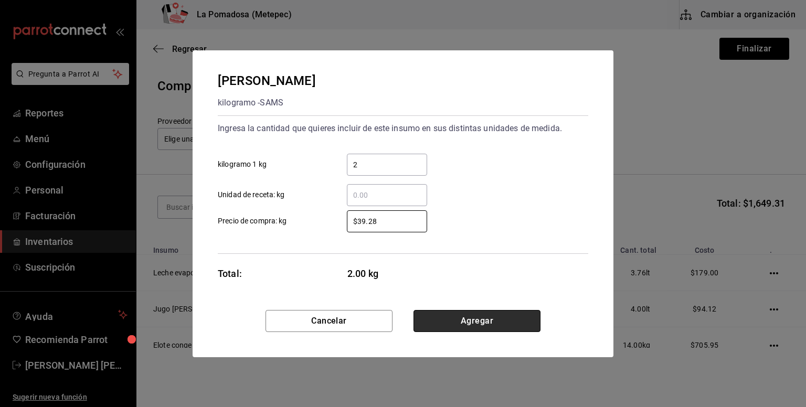
click at [480, 316] on button "Agregar" at bounding box center [476, 321] width 127 height 22
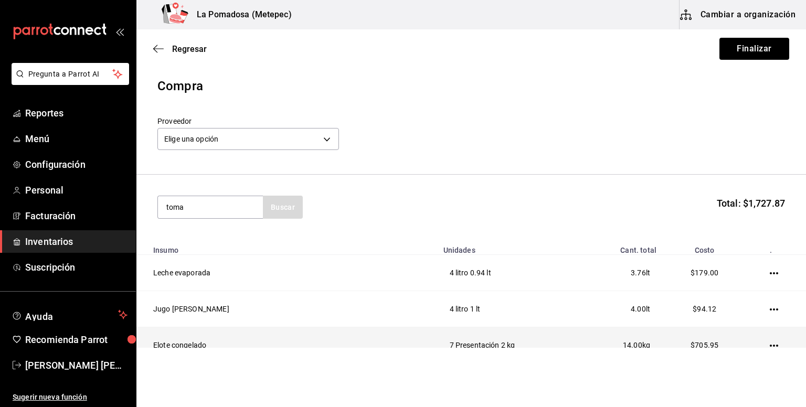
type input "toma"
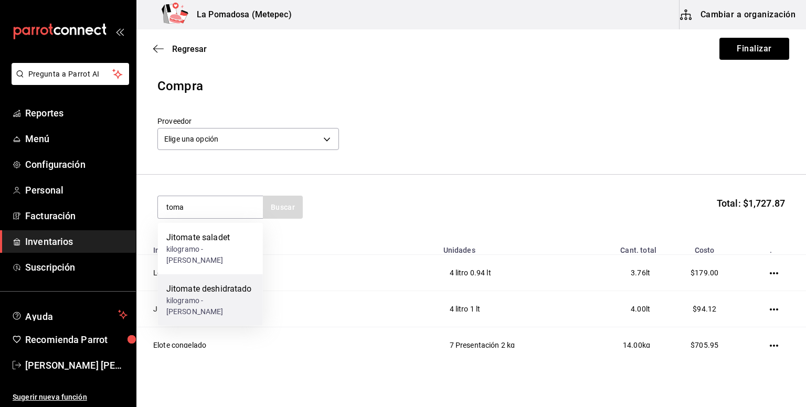
click at [233, 292] on div "Jitomate deshidratado" at bounding box center [210, 289] width 88 height 13
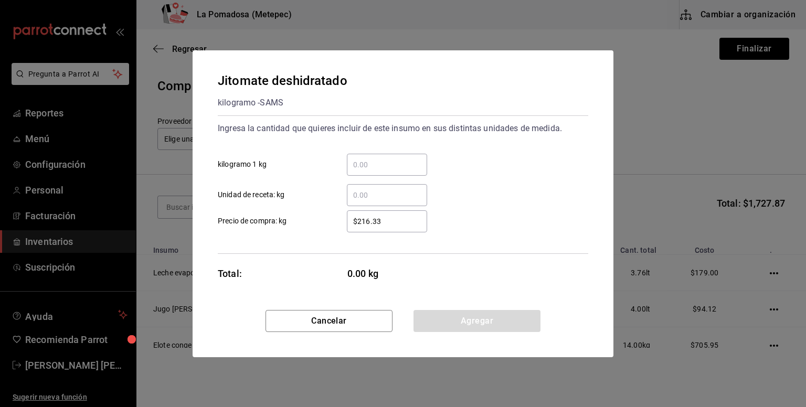
click at [387, 165] on input "​ kilogramo 1 kg" at bounding box center [387, 164] width 80 height 13
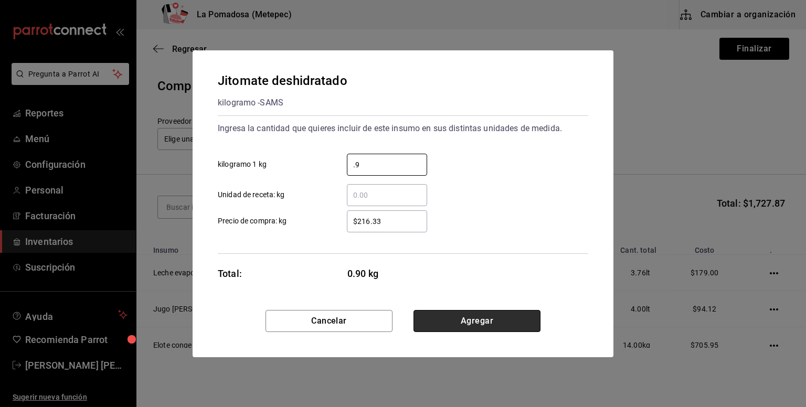
type input "0.9"
click at [506, 310] on button "Agregar" at bounding box center [476, 321] width 127 height 22
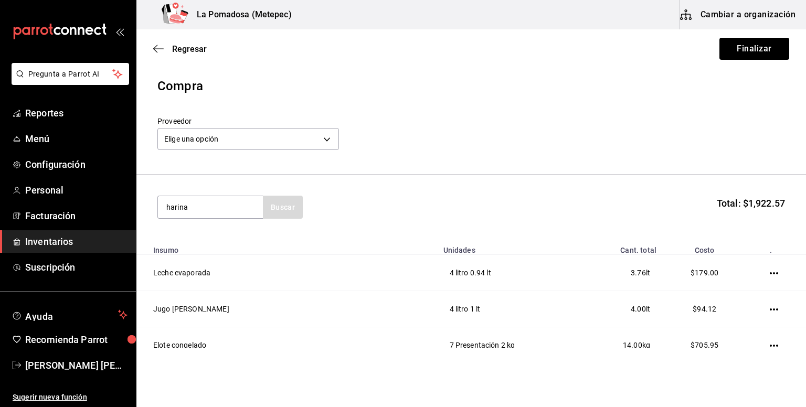
type input "harina"
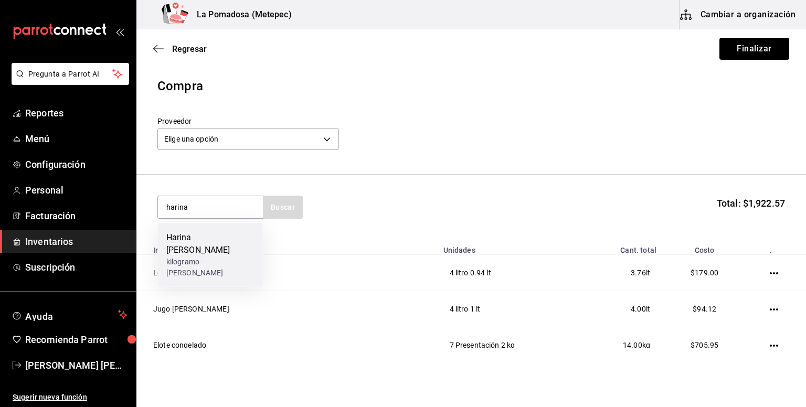
click at [198, 257] on div "kilogramo - SAMS" at bounding box center [210, 268] width 88 height 22
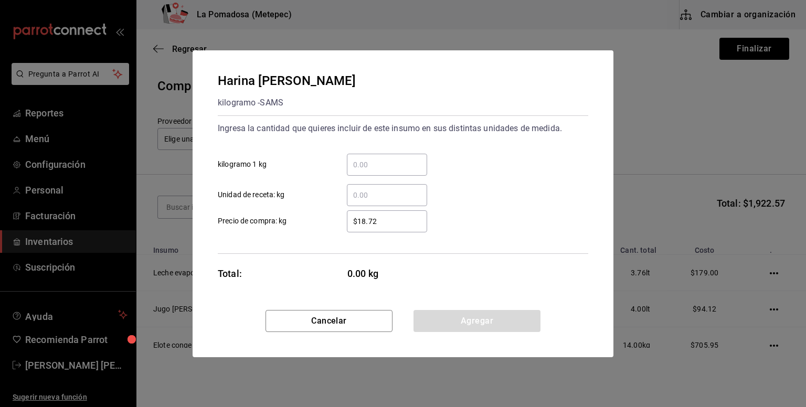
click at [384, 169] on input "​ kilogramo 1 kg" at bounding box center [387, 164] width 80 height 13
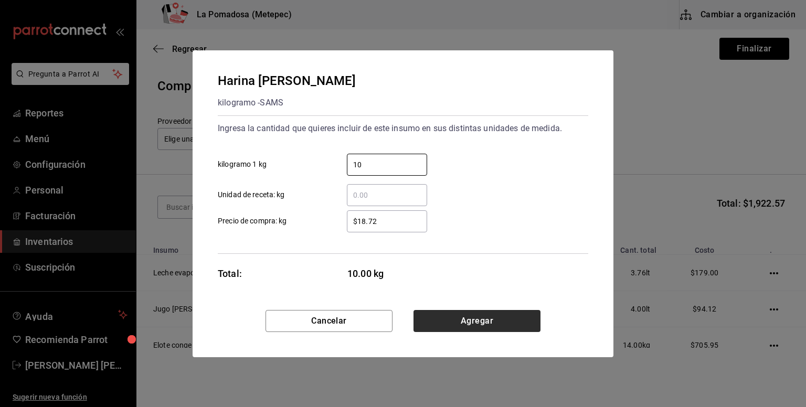
type input "10"
click at [502, 320] on button "Agregar" at bounding box center [476, 321] width 127 height 22
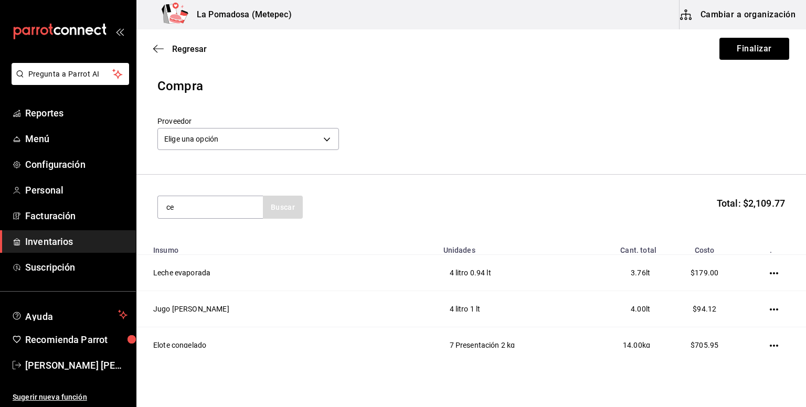
type input "c"
type input "ace"
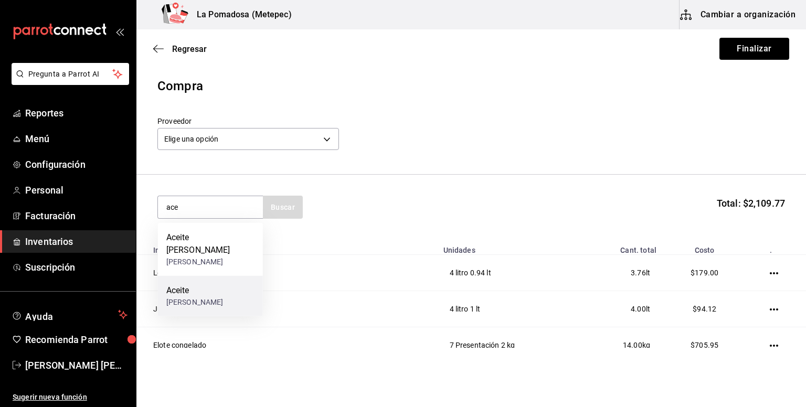
click at [208, 287] on div "Aceite litro - SAMS" at bounding box center [210, 296] width 105 height 40
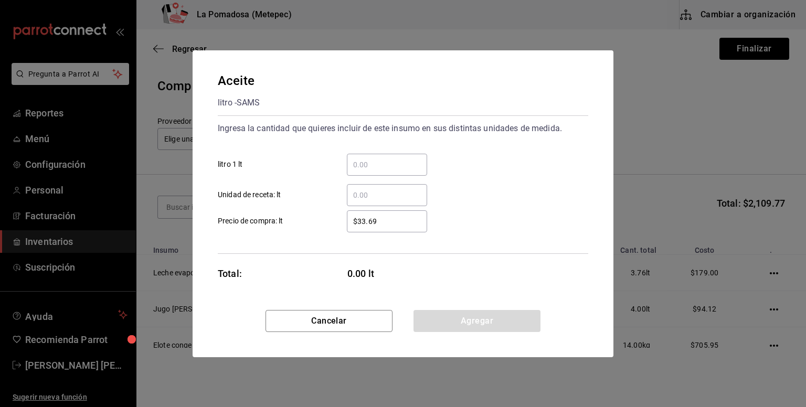
click at [403, 162] on input "​ litro 1 lt" at bounding box center [387, 164] width 80 height 13
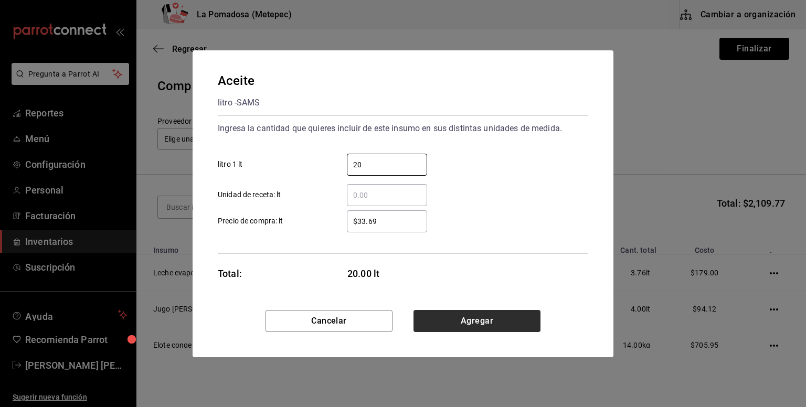
type input "20"
click at [483, 320] on button "Agregar" at bounding box center [476, 321] width 127 height 22
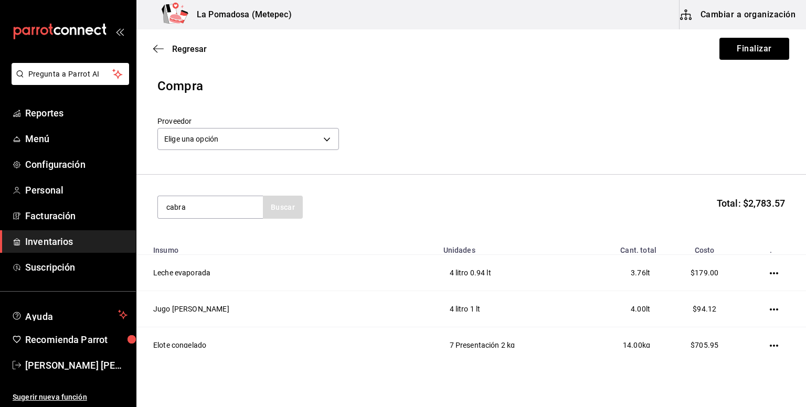
type input "cabra"
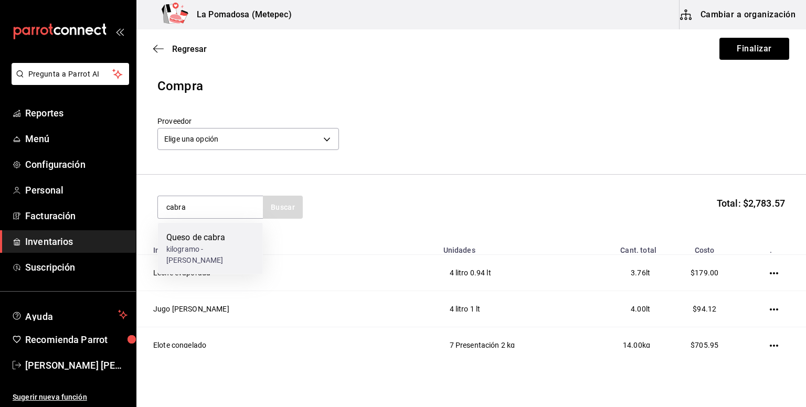
click at [196, 242] on div "Queso de cabra" at bounding box center [210, 237] width 88 height 13
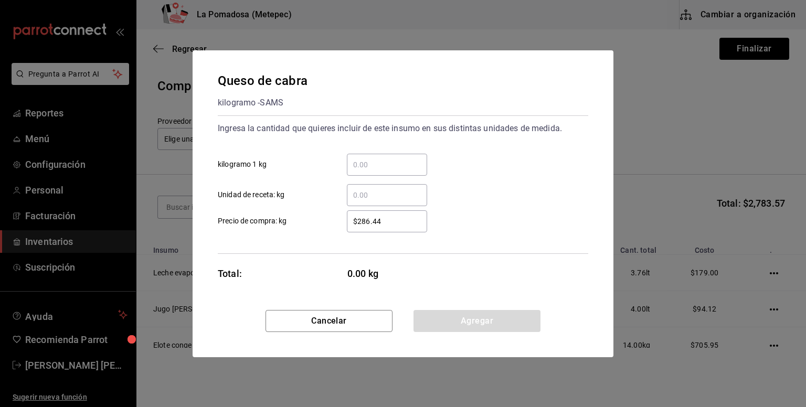
click at [372, 166] on input "​ kilogramo 1 kg" at bounding box center [387, 164] width 80 height 13
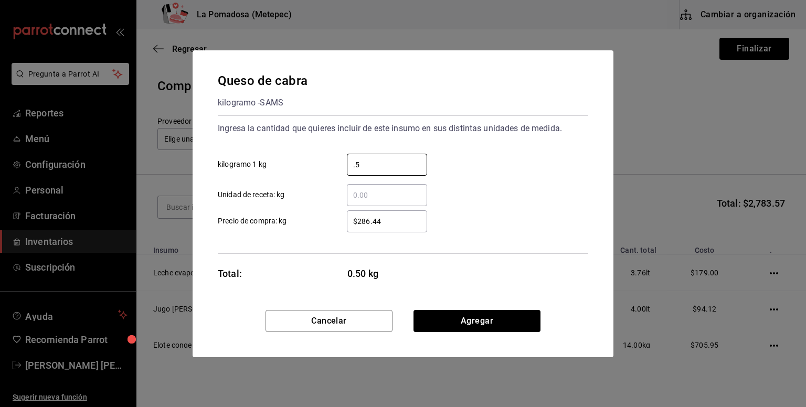
type input "0.5"
click at [369, 220] on input "$286.44" at bounding box center [387, 221] width 80 height 13
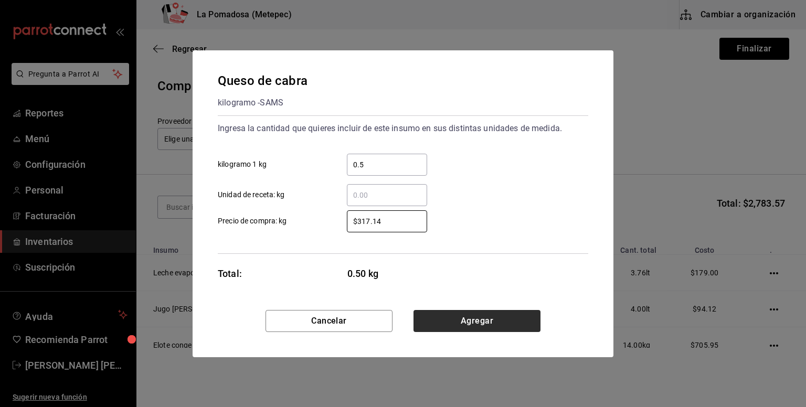
type input "$317.14"
drag, startPoint x: 434, startPoint y: 318, endPoint x: 434, endPoint y: 306, distance: 11.5
click at [435, 318] on button "Agregar" at bounding box center [476, 321] width 127 height 22
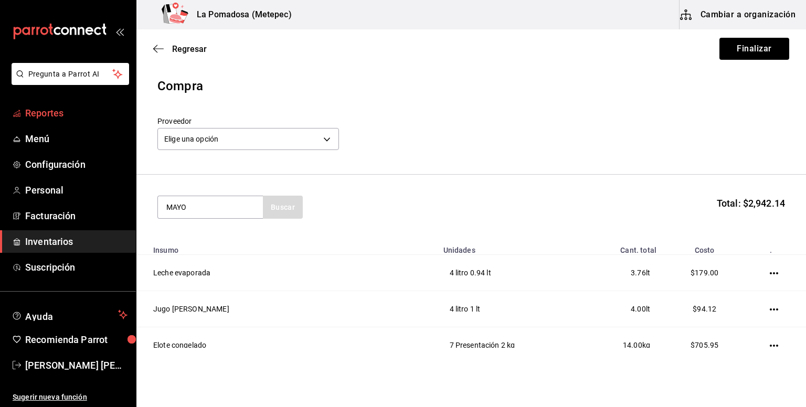
type input "MAYO"
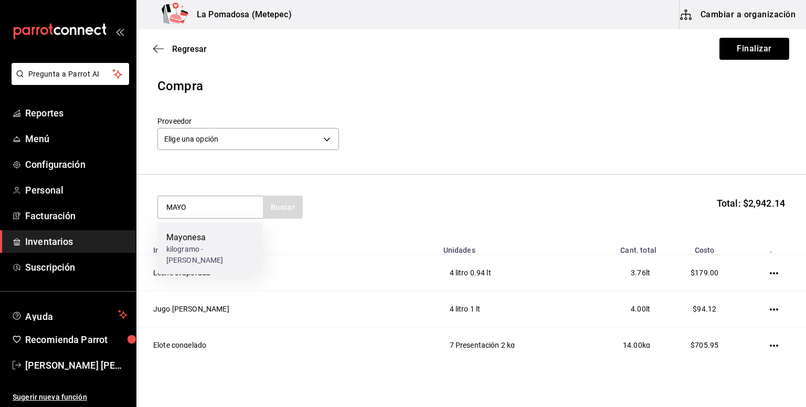
click at [173, 252] on div "kilogramo - SAMS" at bounding box center [210, 255] width 88 height 22
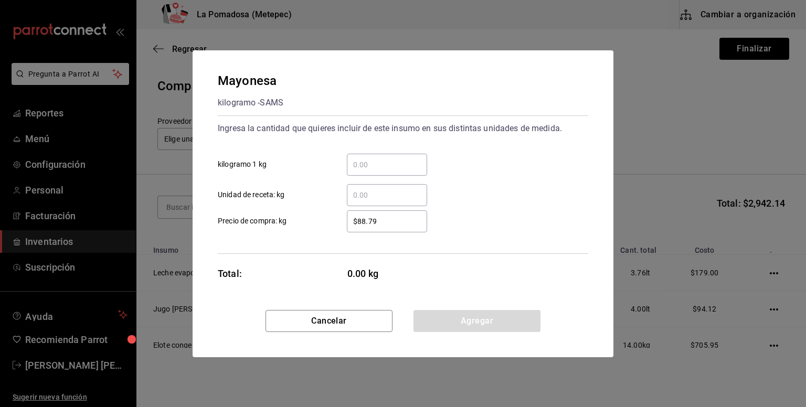
click at [374, 167] on input "​ kilogramo 1 kg" at bounding box center [387, 164] width 80 height 13
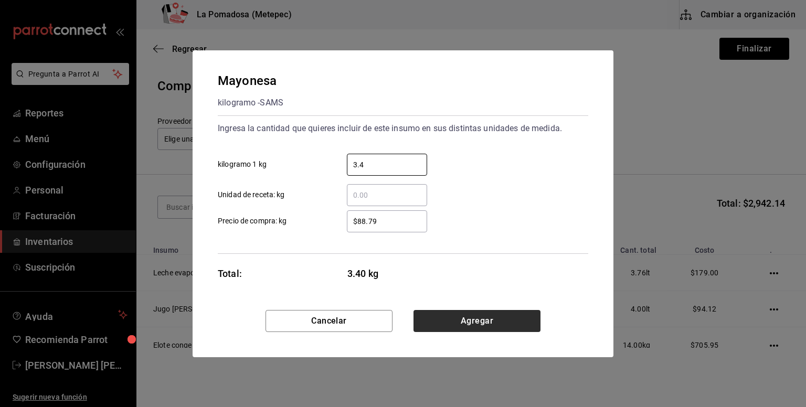
type input "3.4"
click at [474, 322] on button "Agregar" at bounding box center [476, 321] width 127 height 22
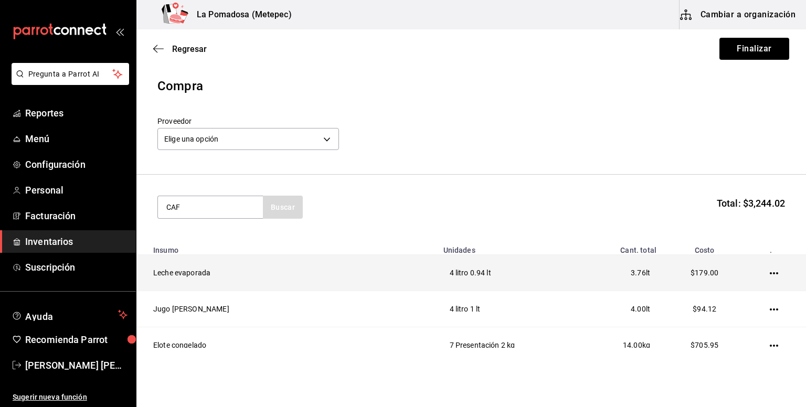
type input "CAF"
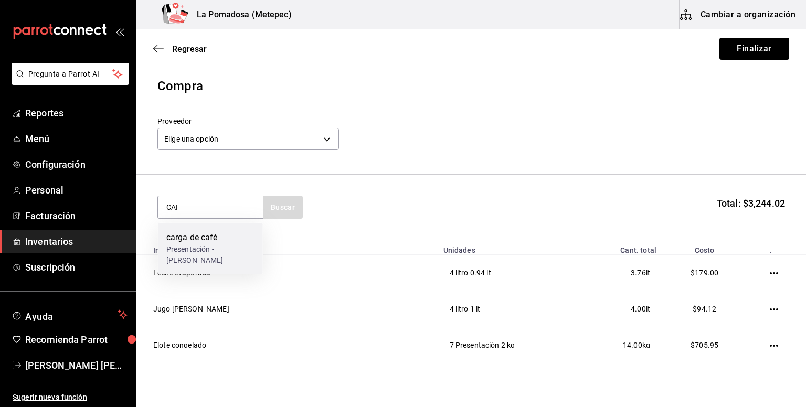
click at [202, 253] on div "Presentación - Andrea Ortiz" at bounding box center [210, 255] width 88 height 22
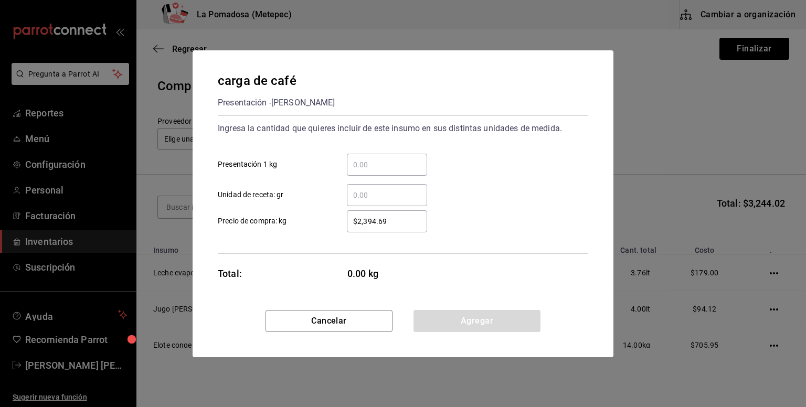
click at [376, 168] on input "​ Presentación 1 kg" at bounding box center [387, 164] width 80 height 13
type input "1"
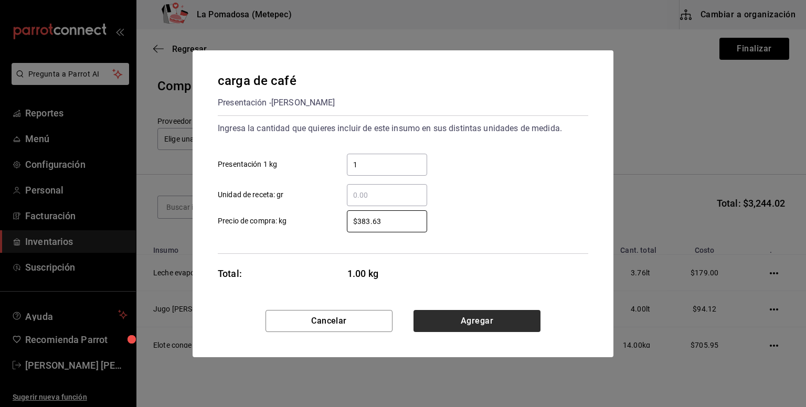
type input "$383.63"
click at [478, 318] on button "Agregar" at bounding box center [476, 321] width 127 height 22
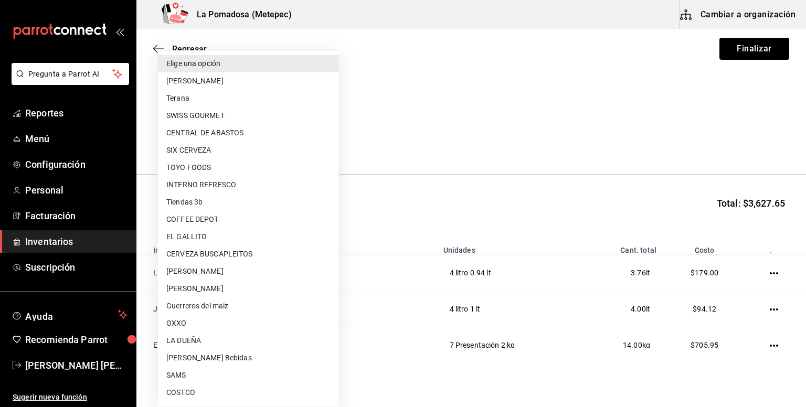
click at [218, 135] on body "Pregunta a Parrot AI Reportes Menú Configuración Personal Facturación Inventari…" at bounding box center [403, 174] width 806 height 348
type input "5feff204-c414-4be0-b118-8bdfd1fcaed5"
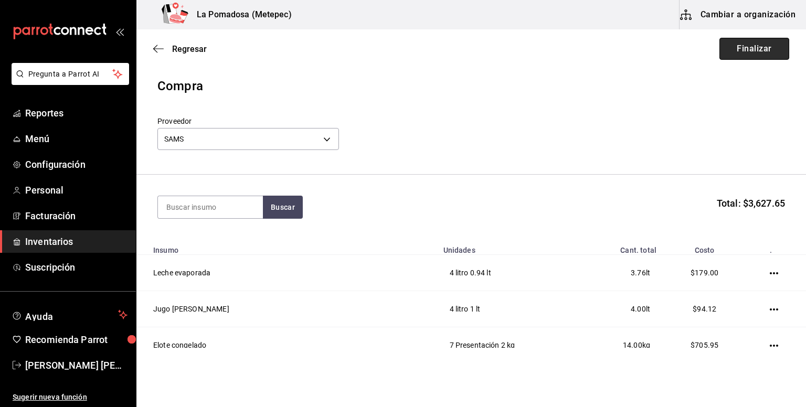
click at [754, 50] on button "Finalizar" at bounding box center [754, 49] width 70 height 22
